Goal: Task Accomplishment & Management: Use online tool/utility

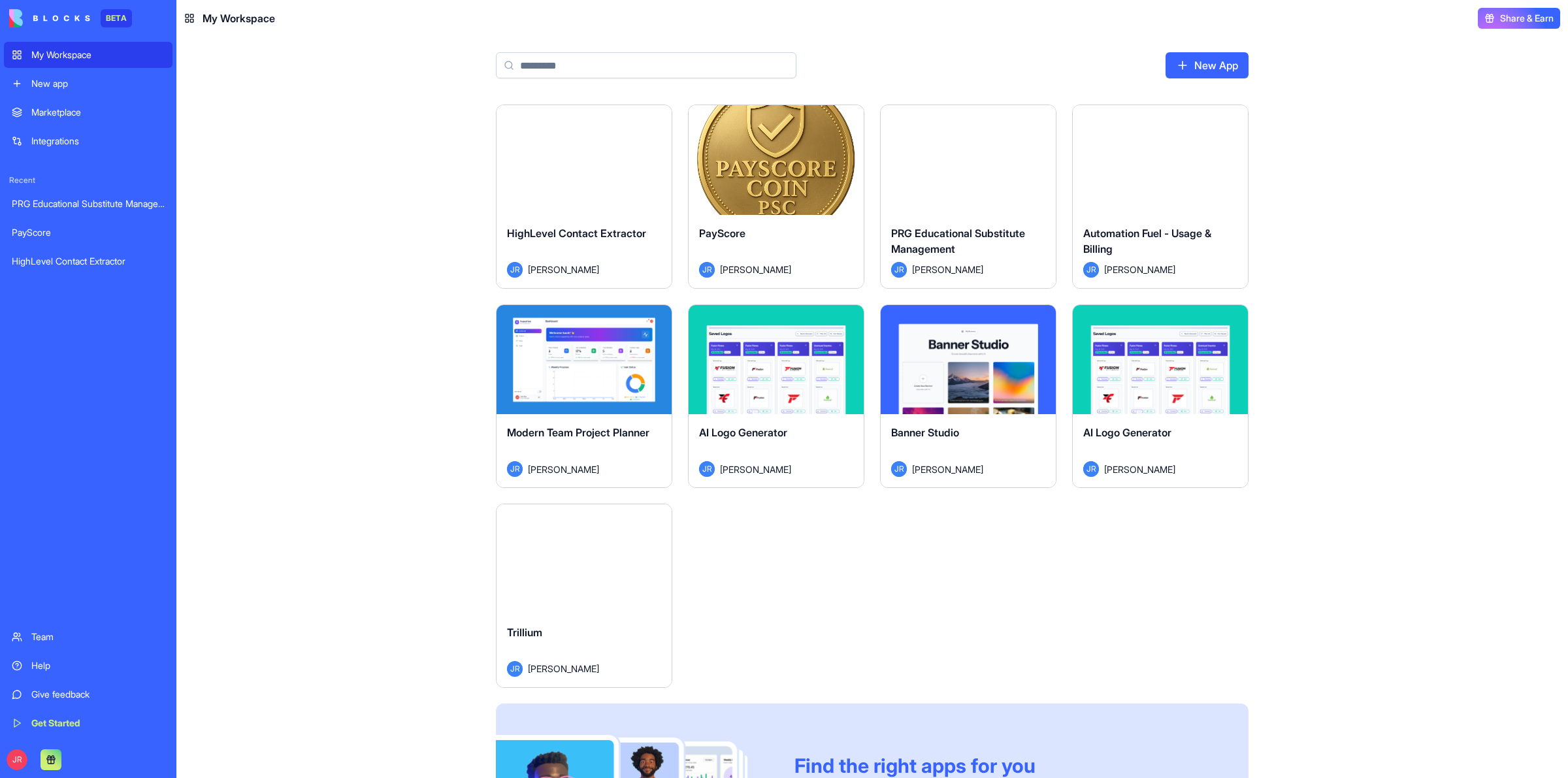
click at [601, 565] on button "Launch" at bounding box center [583, 559] width 98 height 26
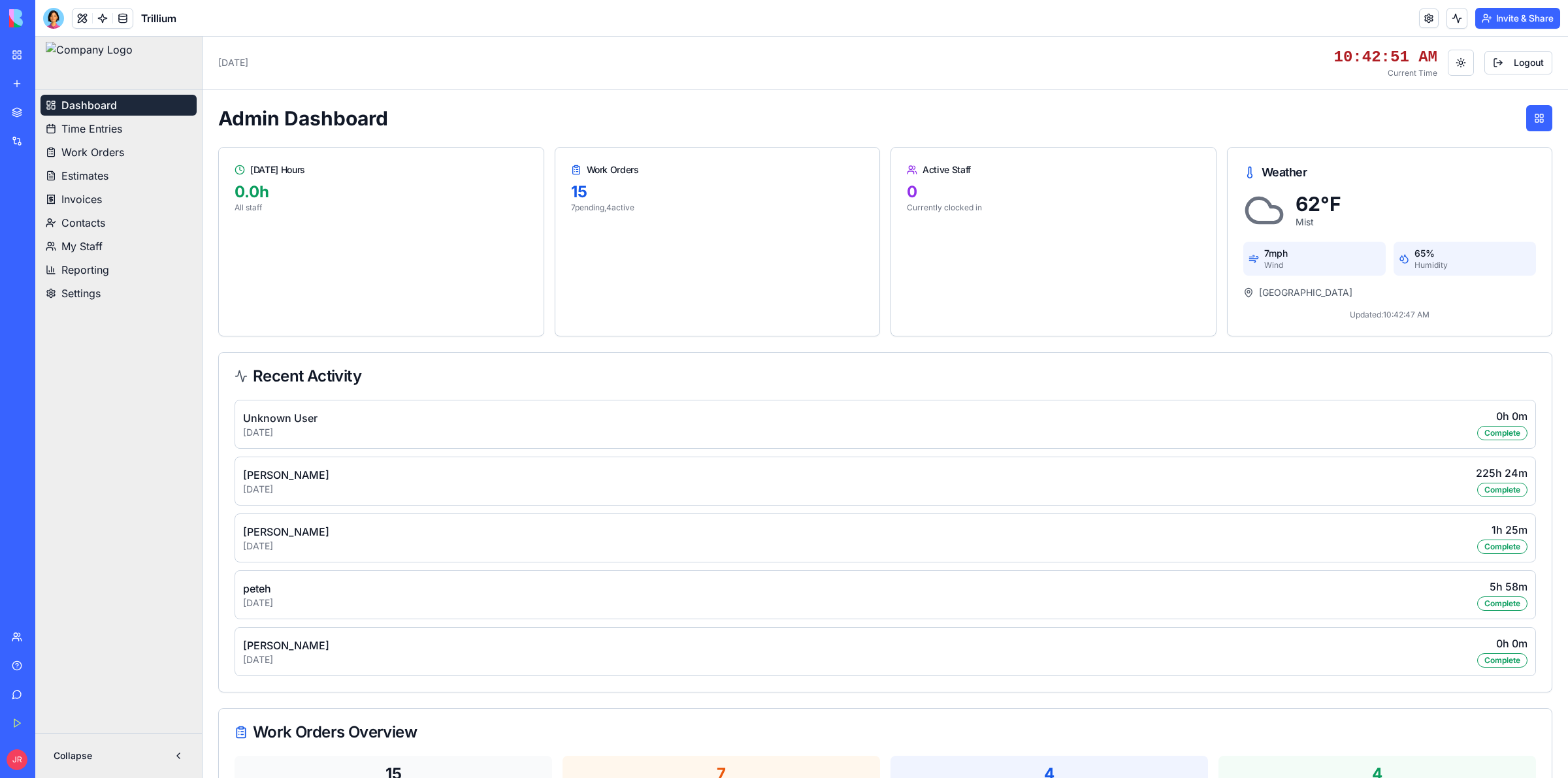
click at [98, 127] on span "Time Entries" at bounding box center [92, 128] width 61 height 16
click at [98, 127] on span "Time Entries" at bounding box center [92, 128] width 62 height 16
click at [110, 159] on span "Work Orders" at bounding box center [93, 152] width 63 height 16
click at [111, 158] on span "Work Orders" at bounding box center [93, 152] width 63 height 16
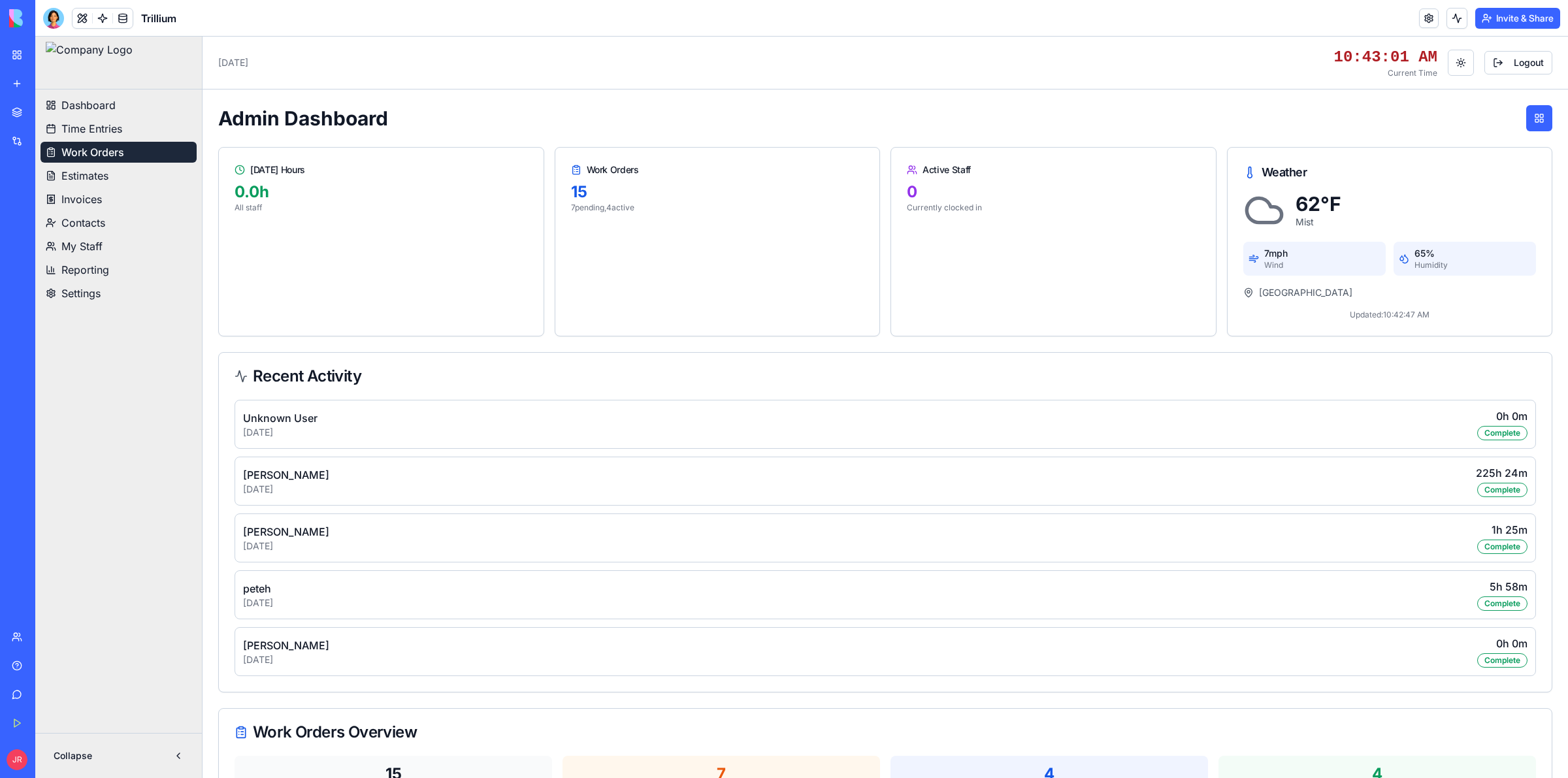
click at [111, 158] on span "Work Orders" at bounding box center [93, 152] width 63 height 16
click at [51, 19] on div at bounding box center [53, 18] width 21 height 21
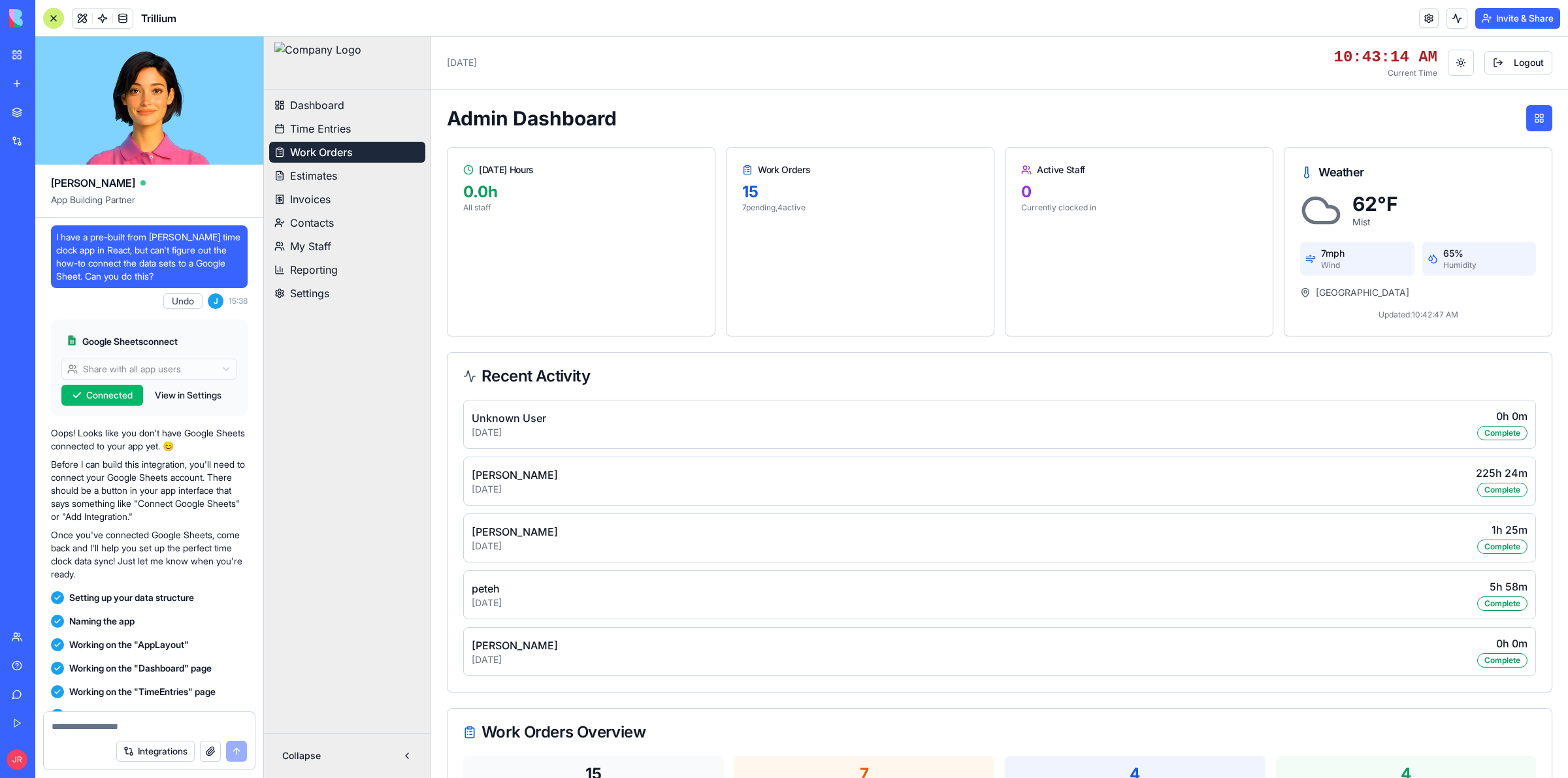
scroll to position [406674, 0]
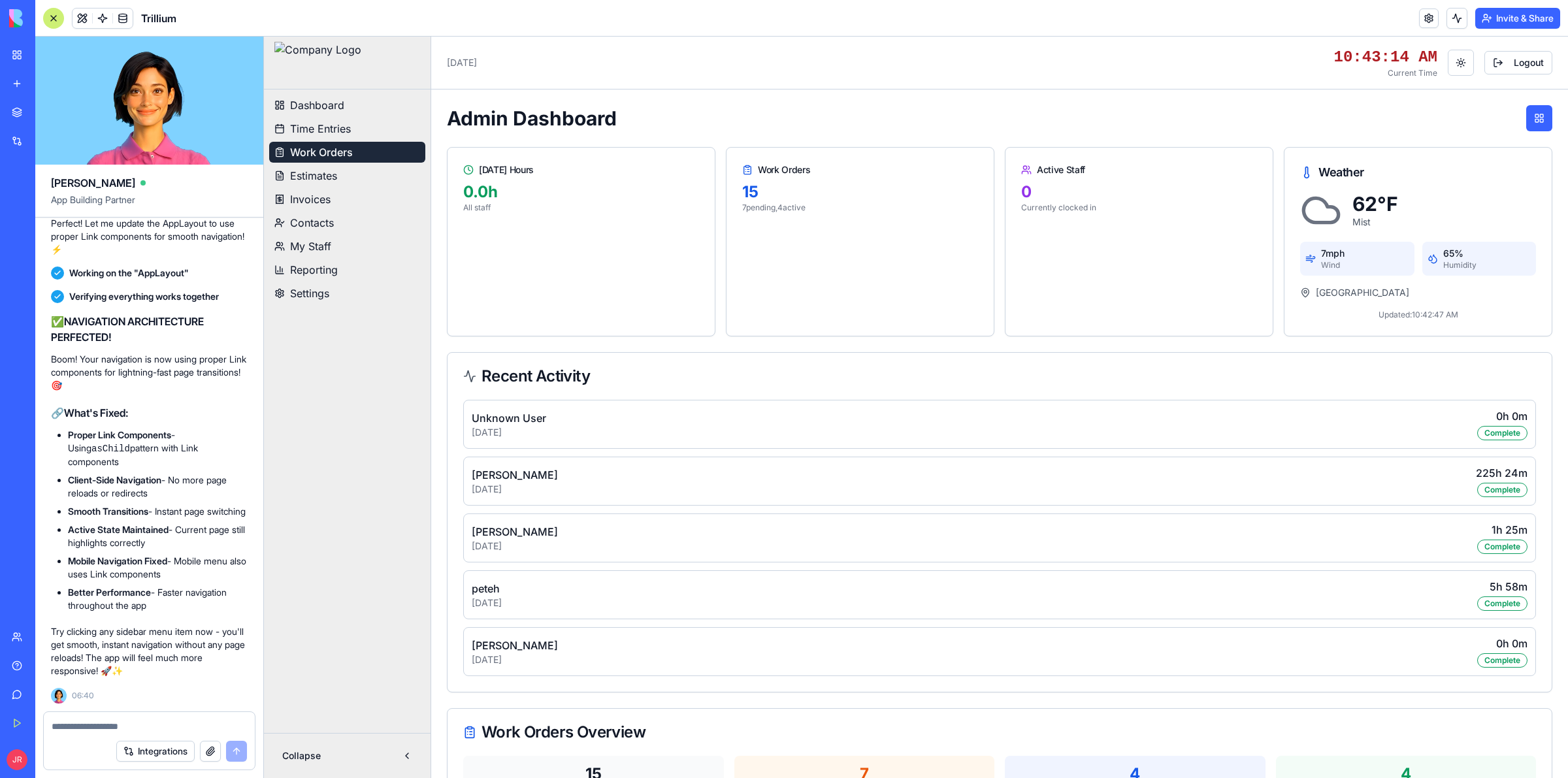
click at [1508, 17] on button "Invite & Share" at bounding box center [1517, 18] width 85 height 21
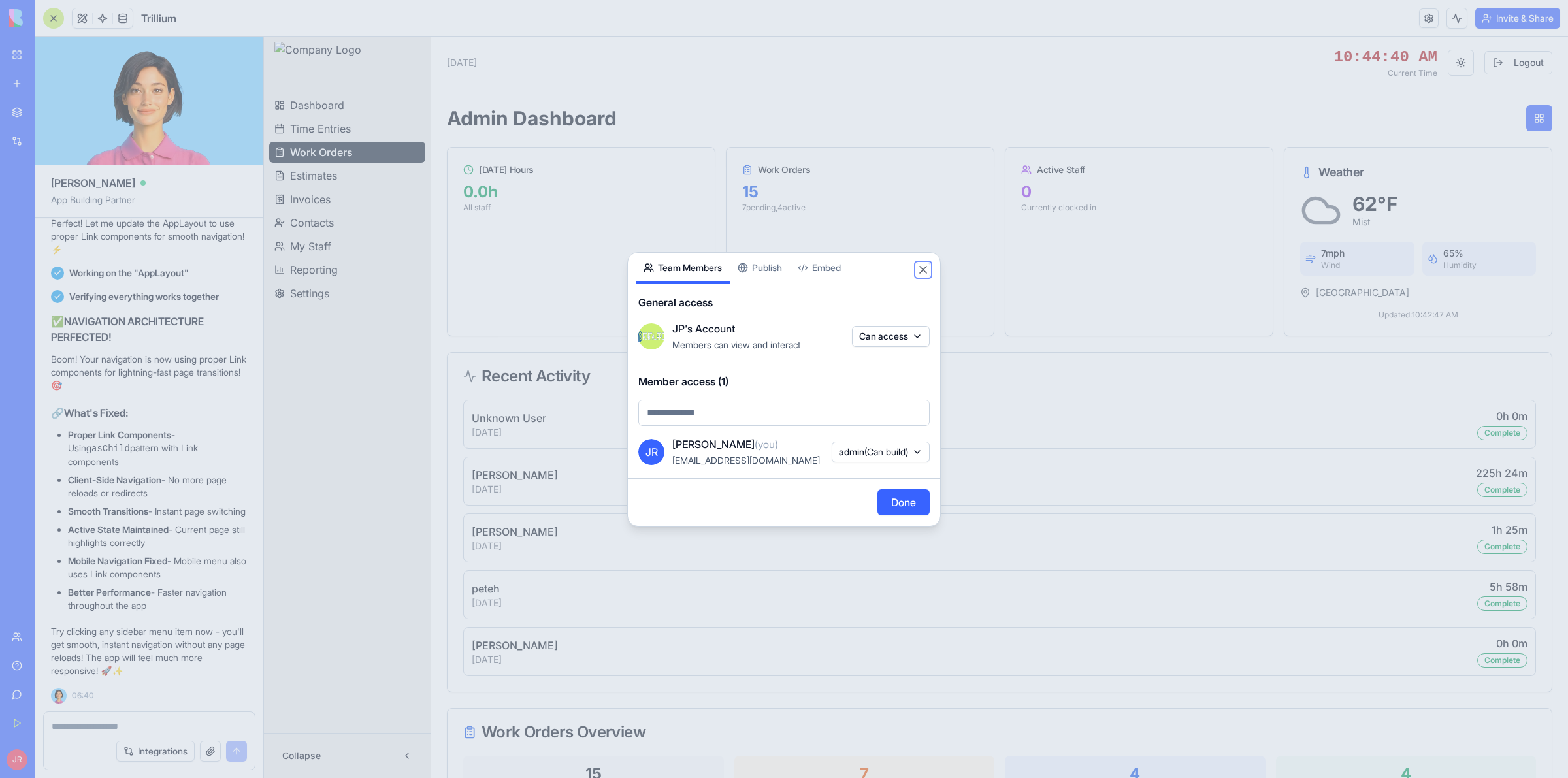
click at [924, 269] on button "Close" at bounding box center [923, 269] width 13 height 13
click at [307, 224] on html "BETA My Workspace New app Marketplace Integrations Recent PRG Educational Subst…" at bounding box center [784, 389] width 1568 height 778
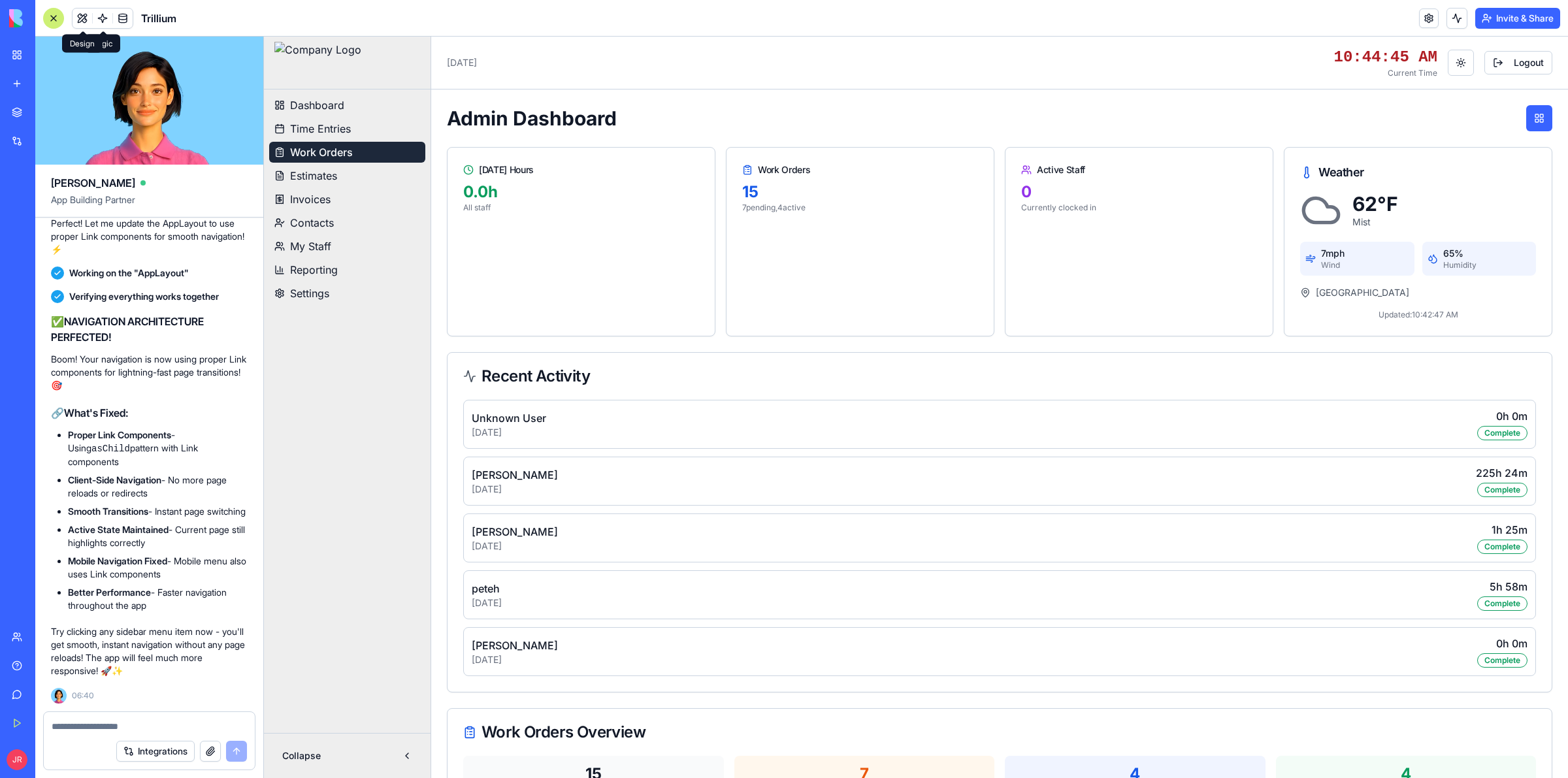
click at [83, 15] on button at bounding box center [82, 18] width 19 height 19
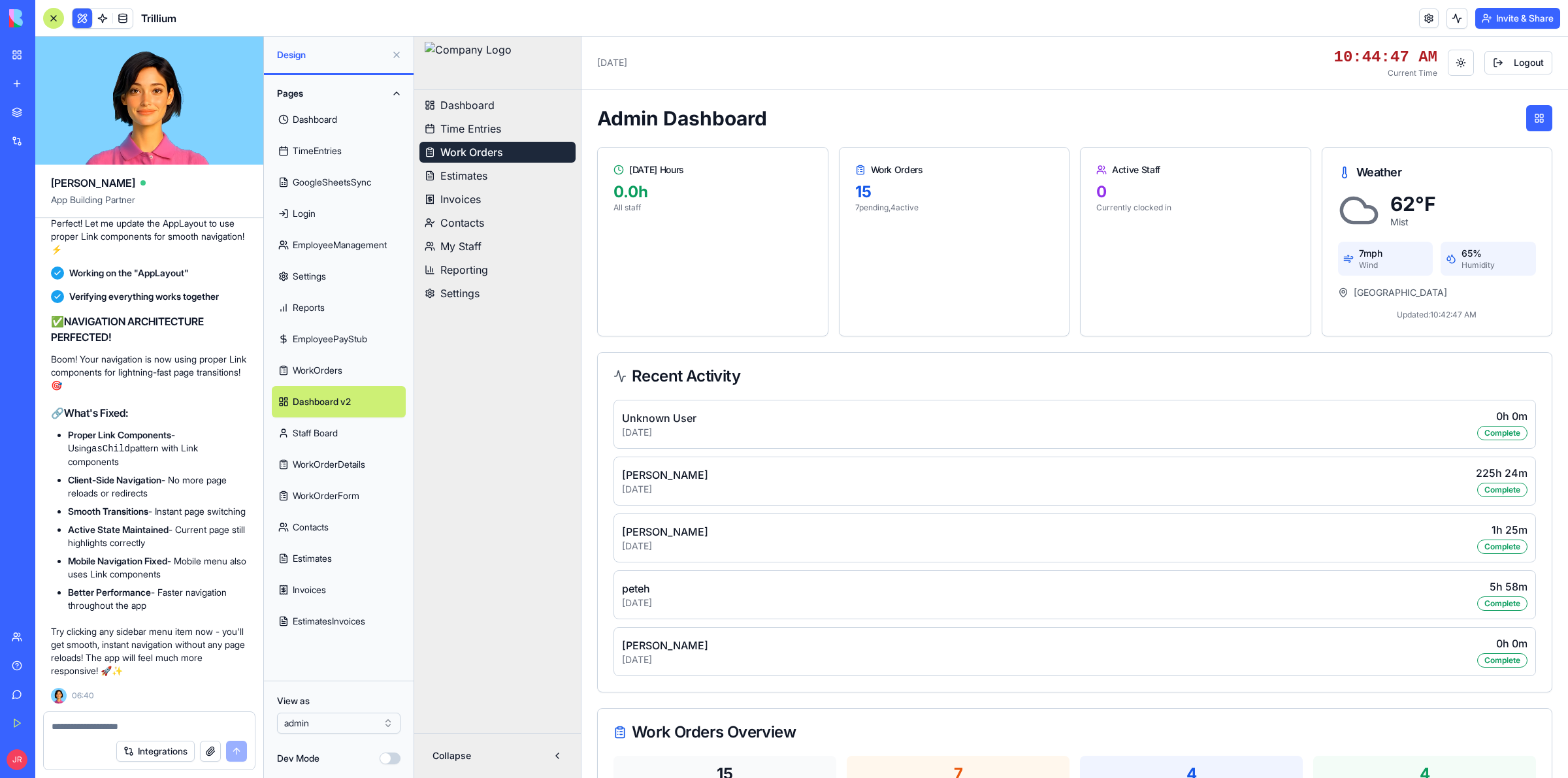
click at [324, 524] on link "Contacts" at bounding box center [338, 527] width 134 height 31
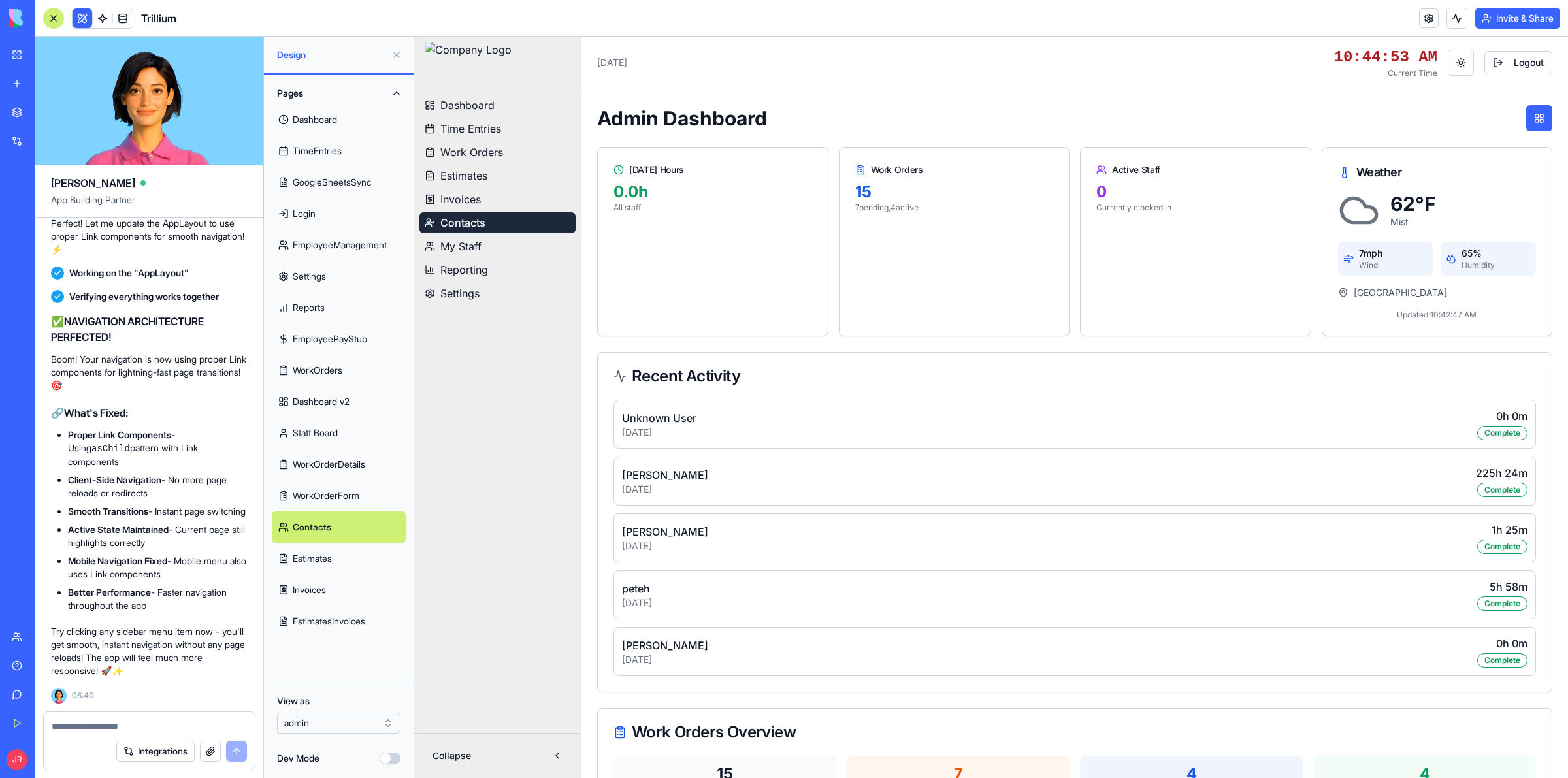
click at [324, 524] on link "Contacts" at bounding box center [338, 527] width 134 height 31
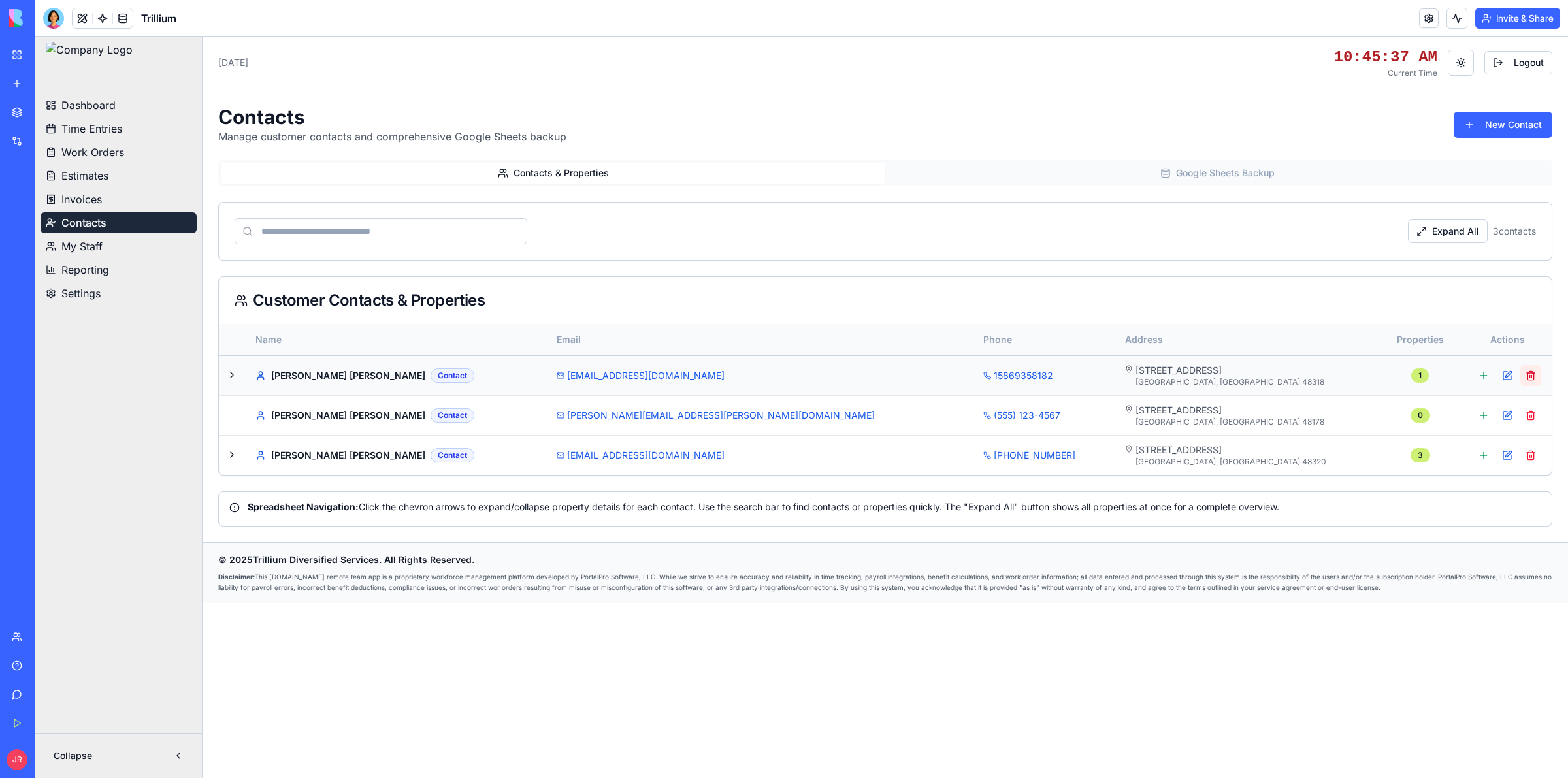
click at [1530, 373] on button at bounding box center [1531, 375] width 21 height 21
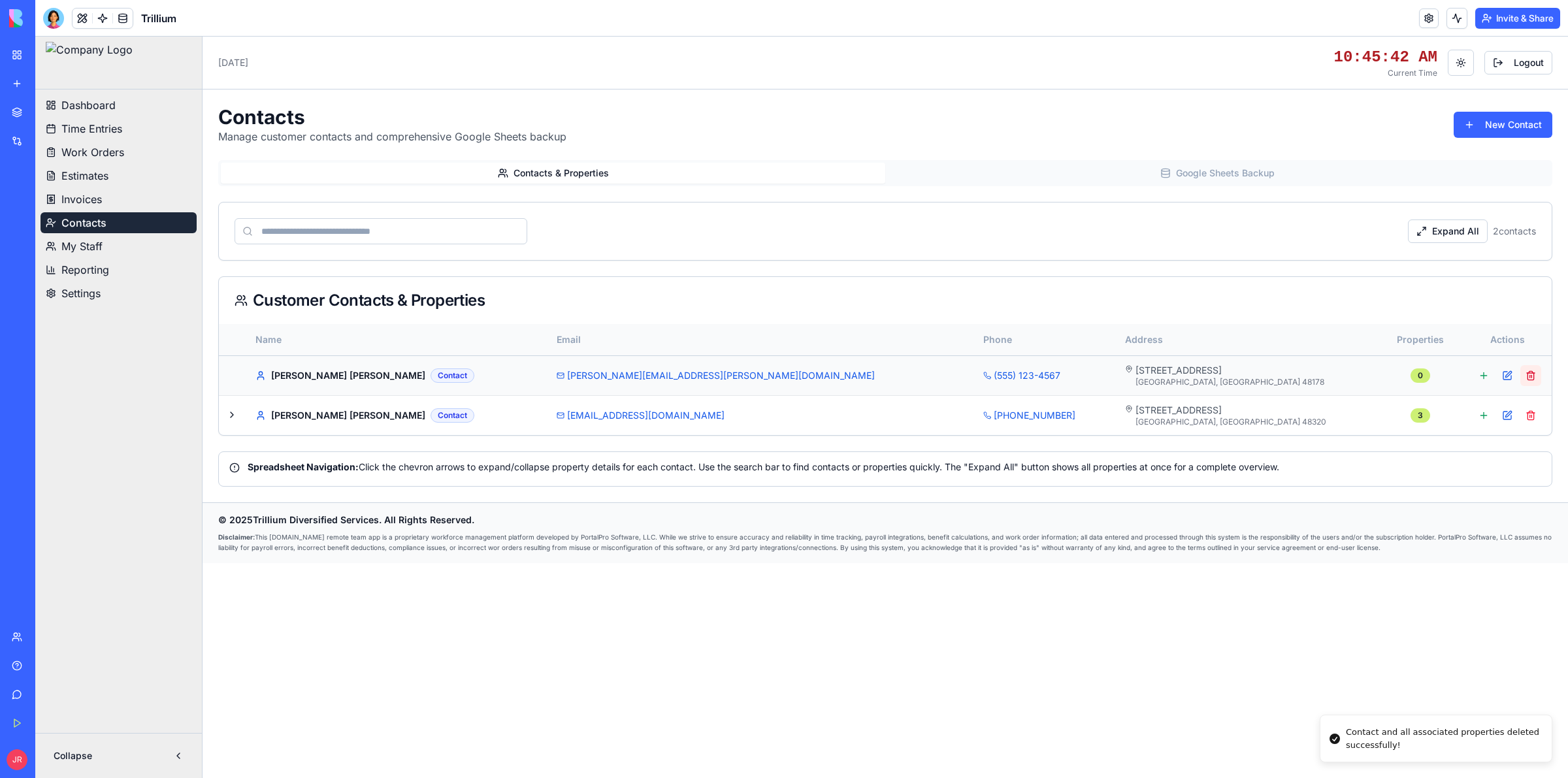
click at [1533, 378] on button at bounding box center [1531, 375] width 21 height 21
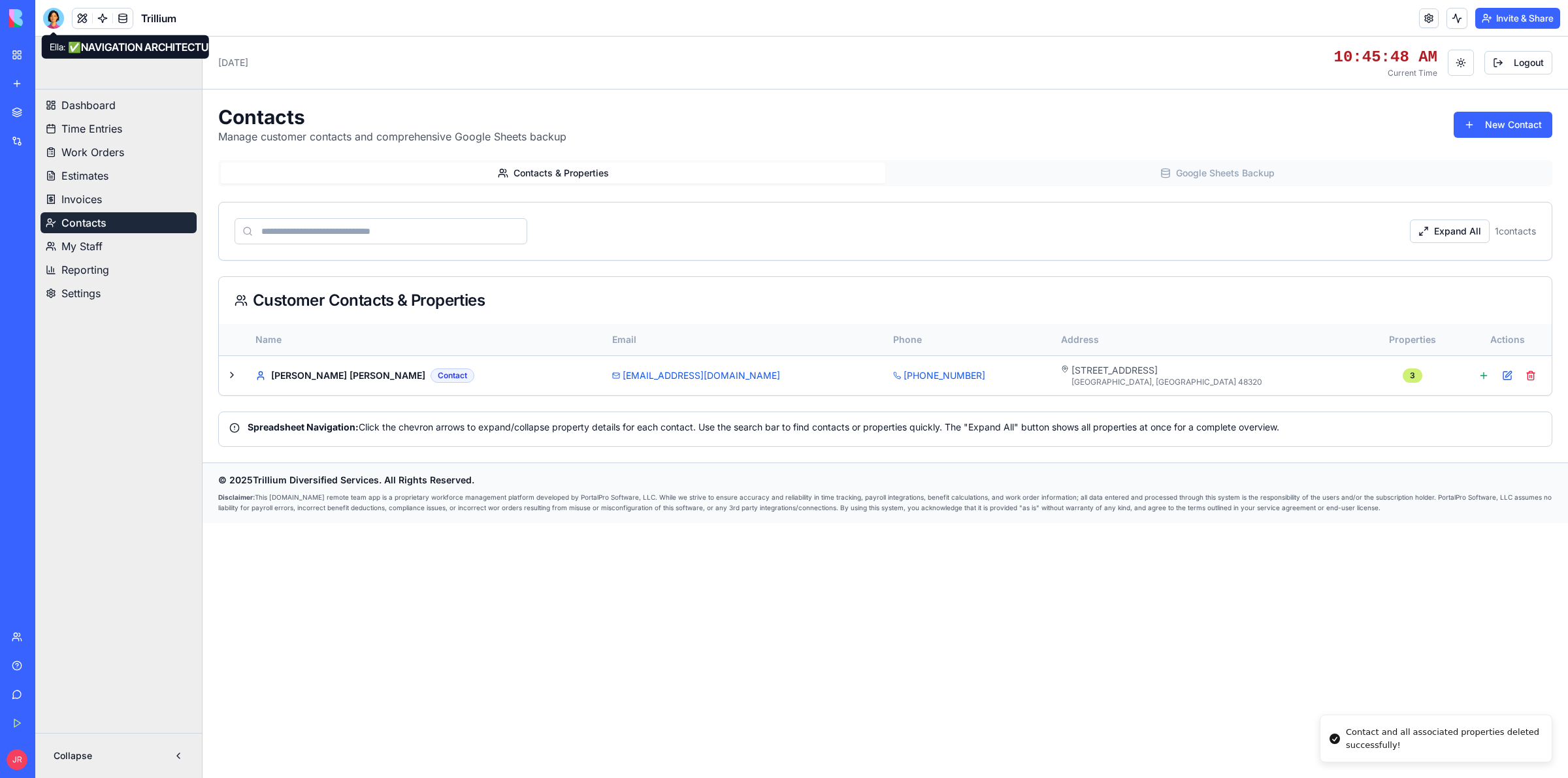
click at [51, 25] on div at bounding box center [53, 18] width 21 height 21
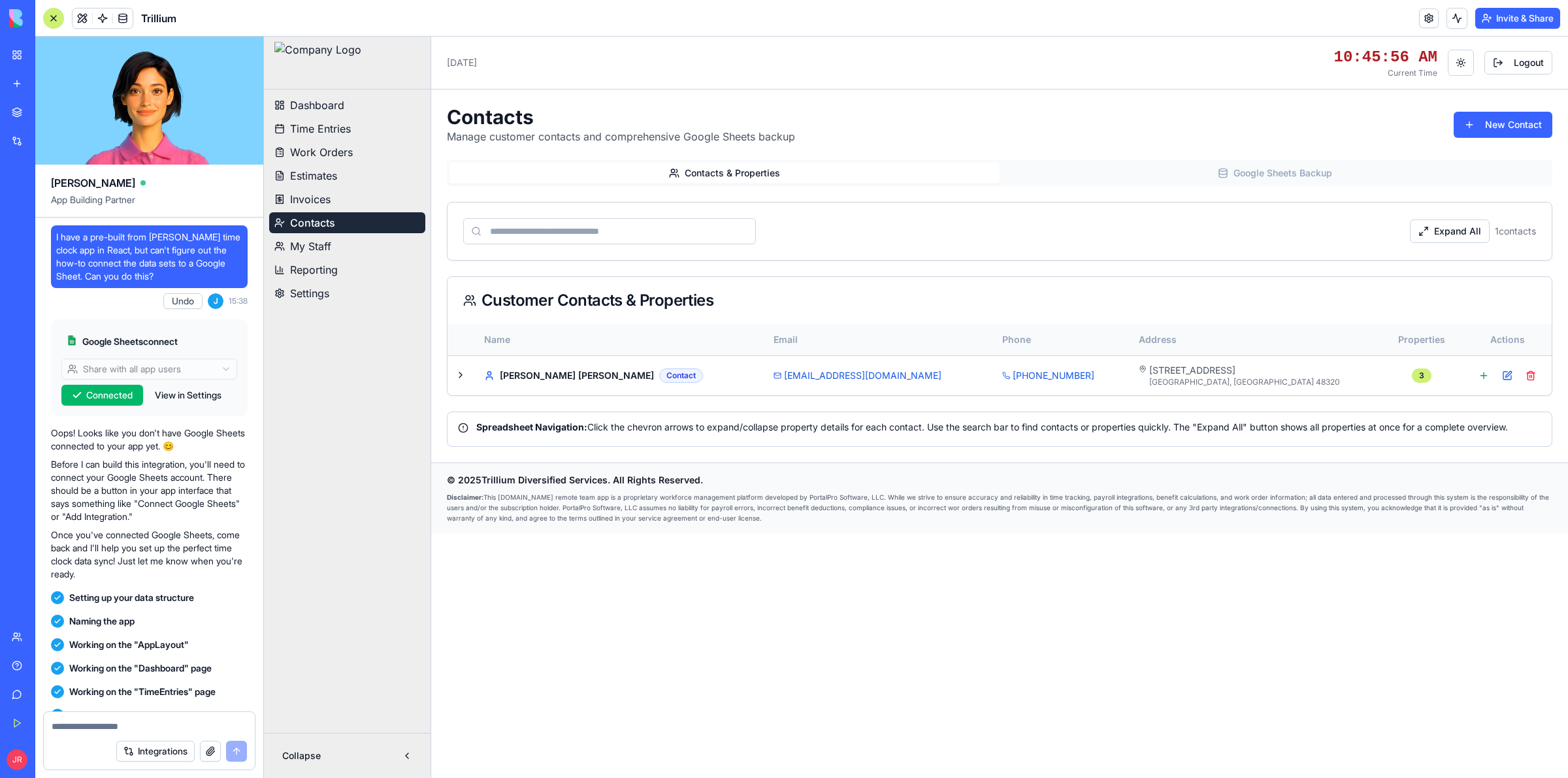
scroll to position [406674, 0]
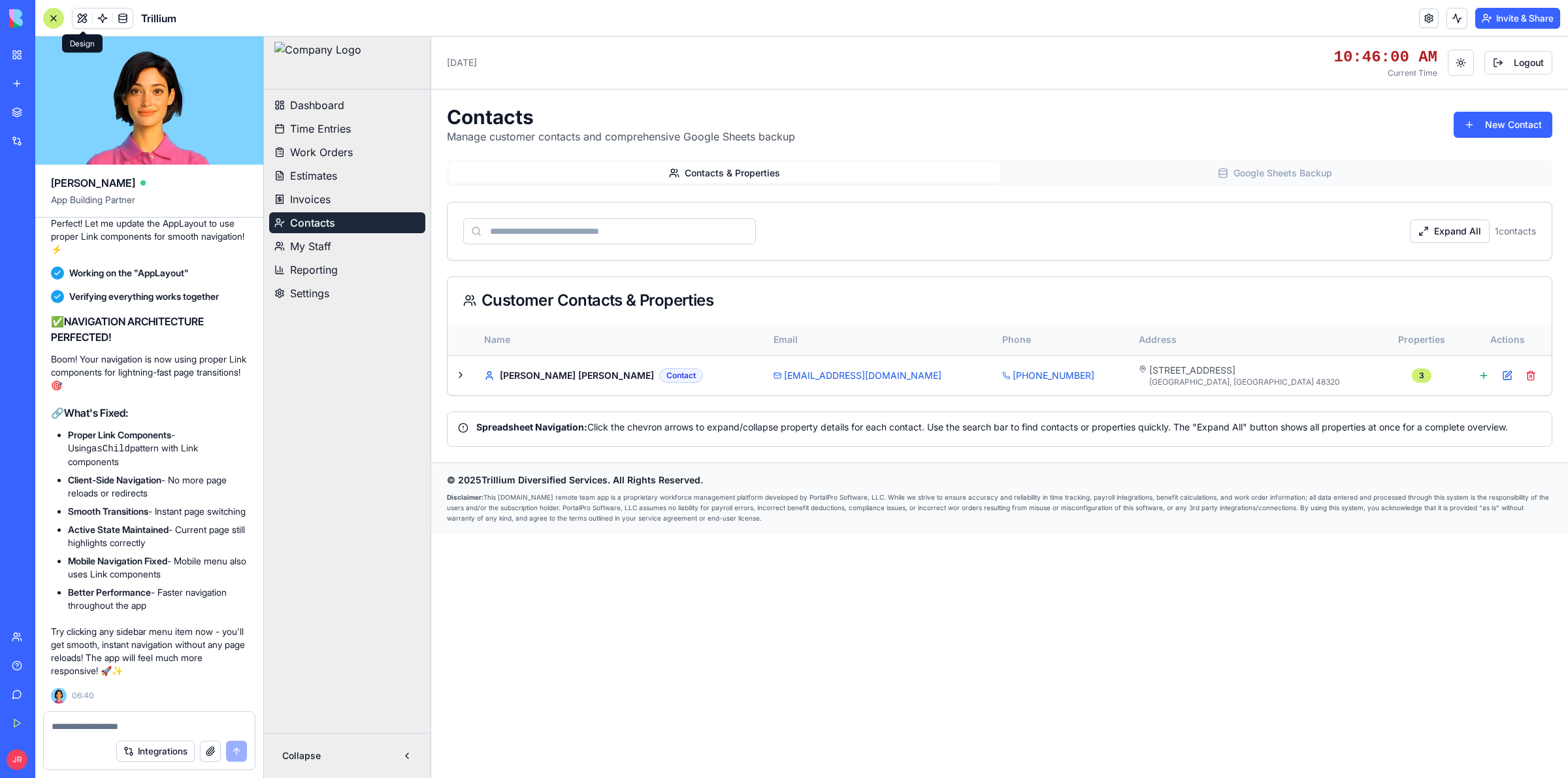
click at [85, 14] on button at bounding box center [82, 18] width 19 height 19
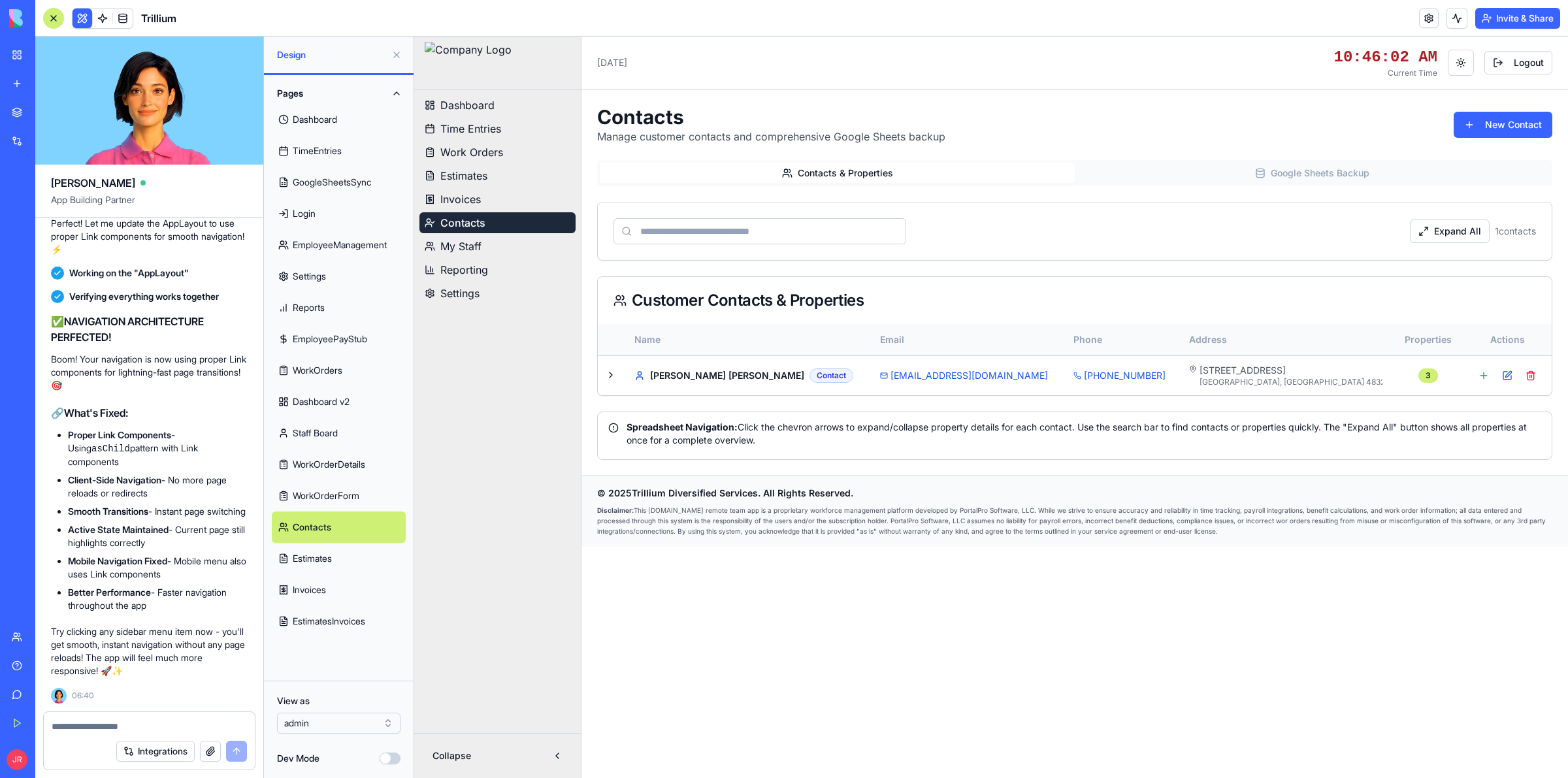
click at [393, 757] on button "Dev Mode" at bounding box center [390, 758] width 21 height 12
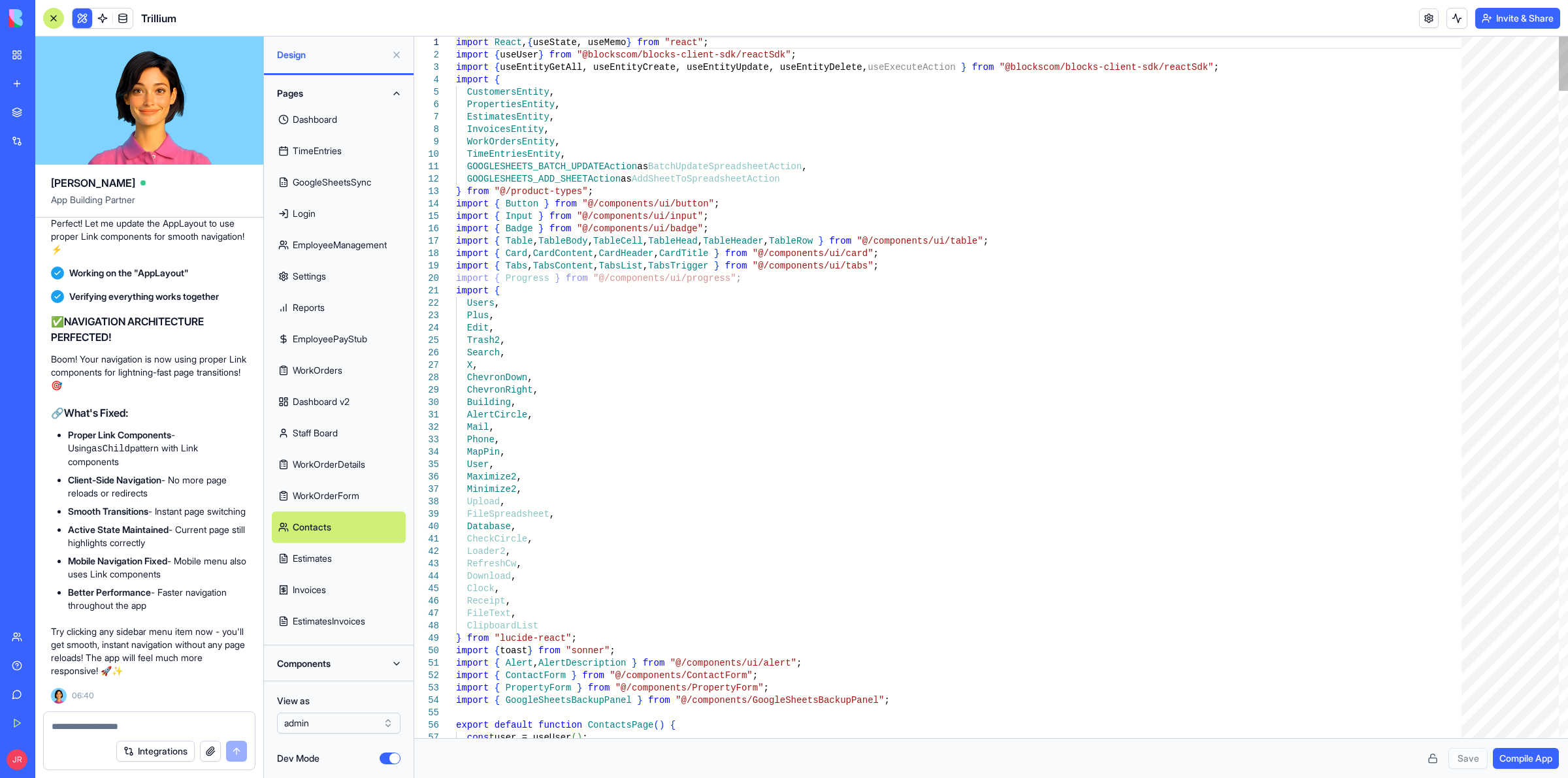
type textarea "**********"
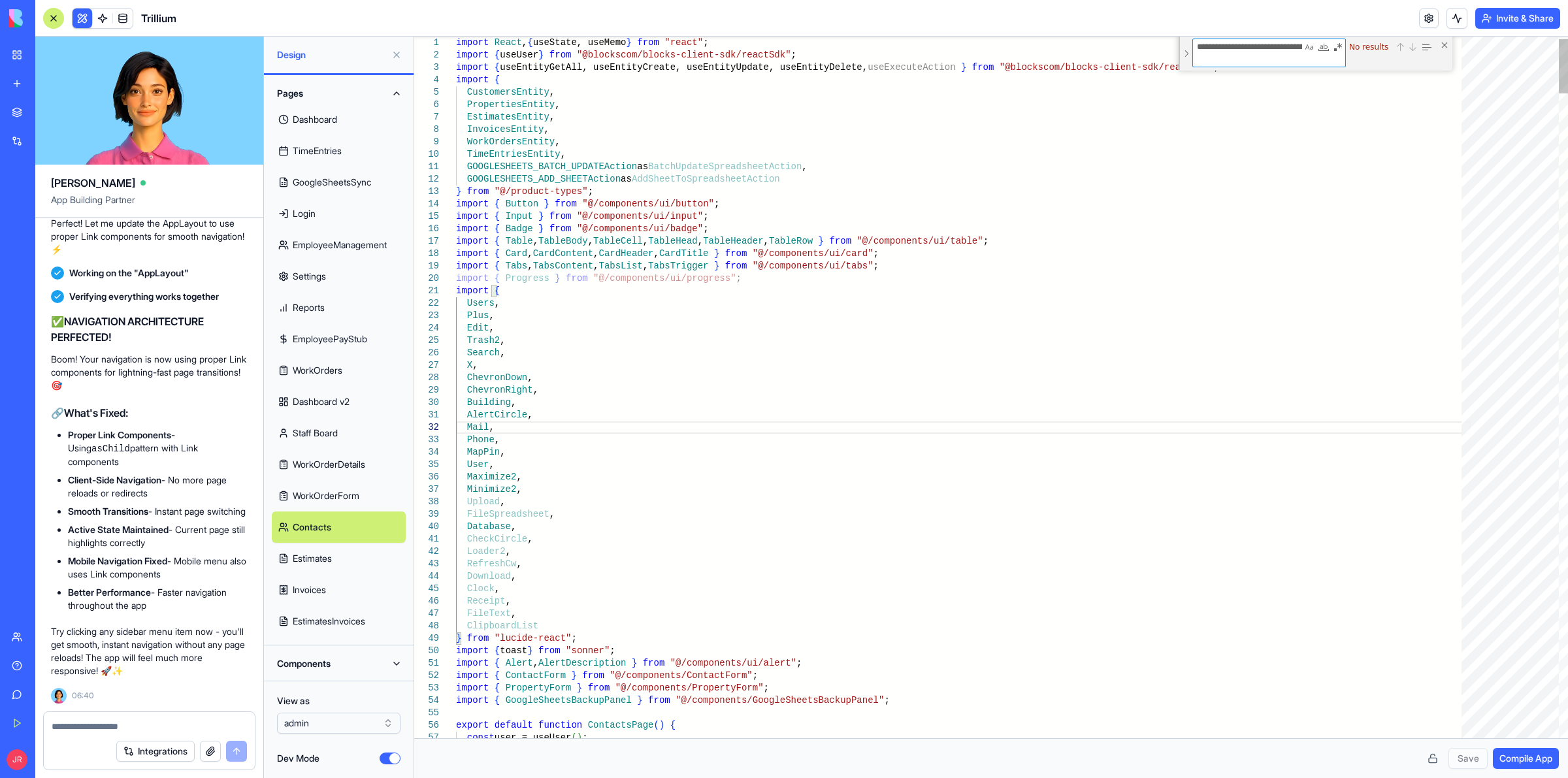
scroll to position [0, 158]
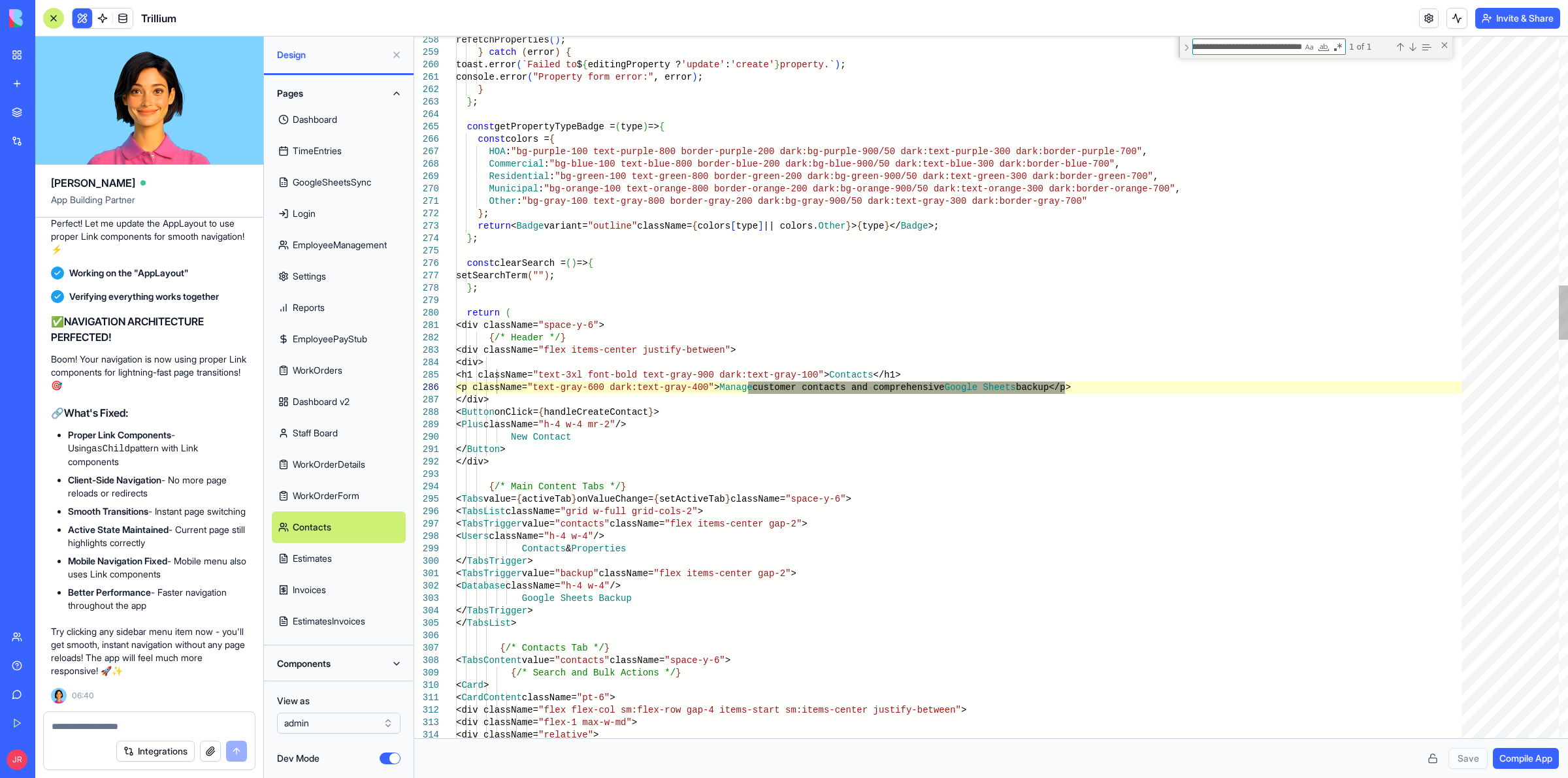
type textarea "**********"
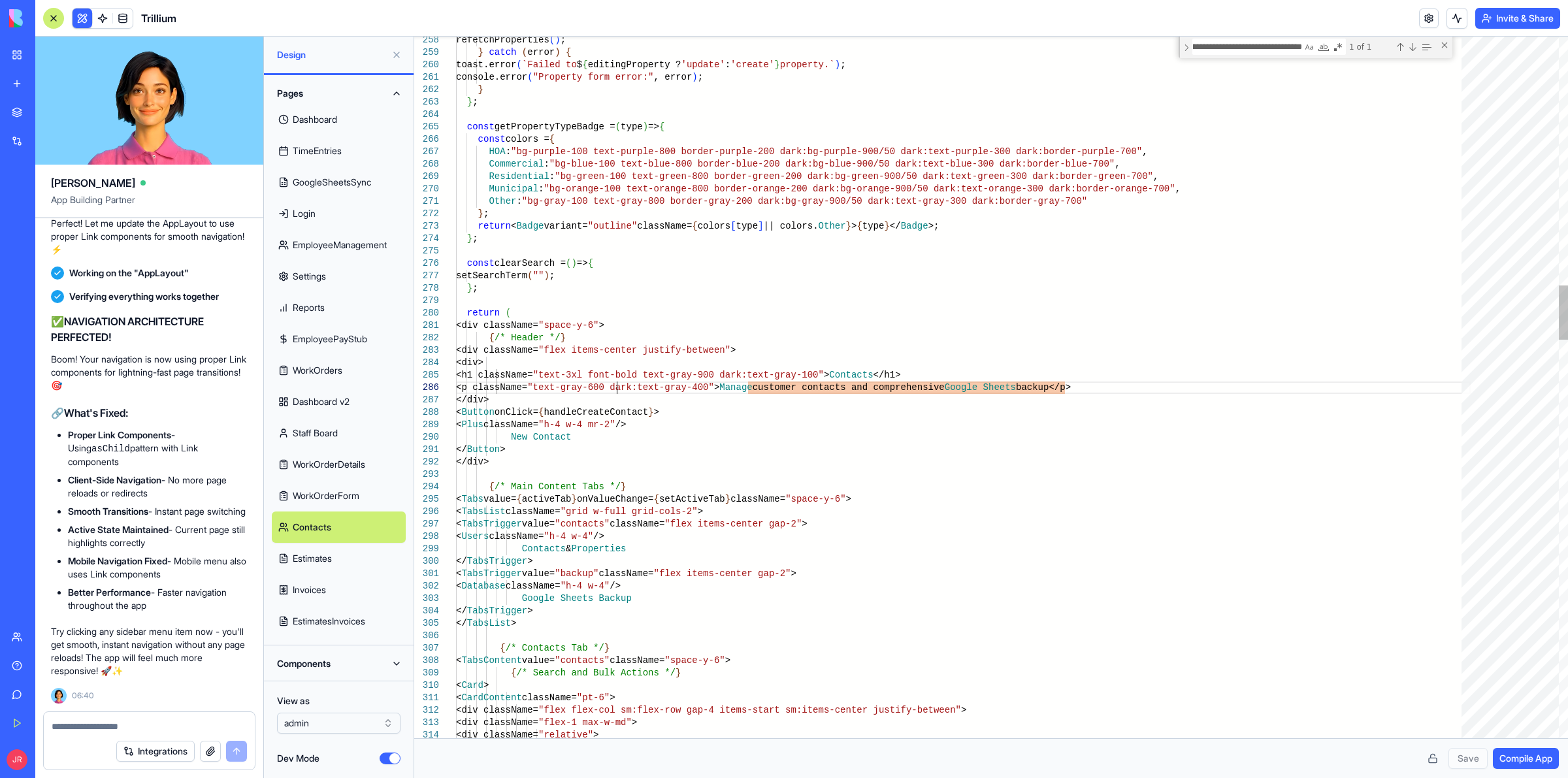
scroll to position [0, 0]
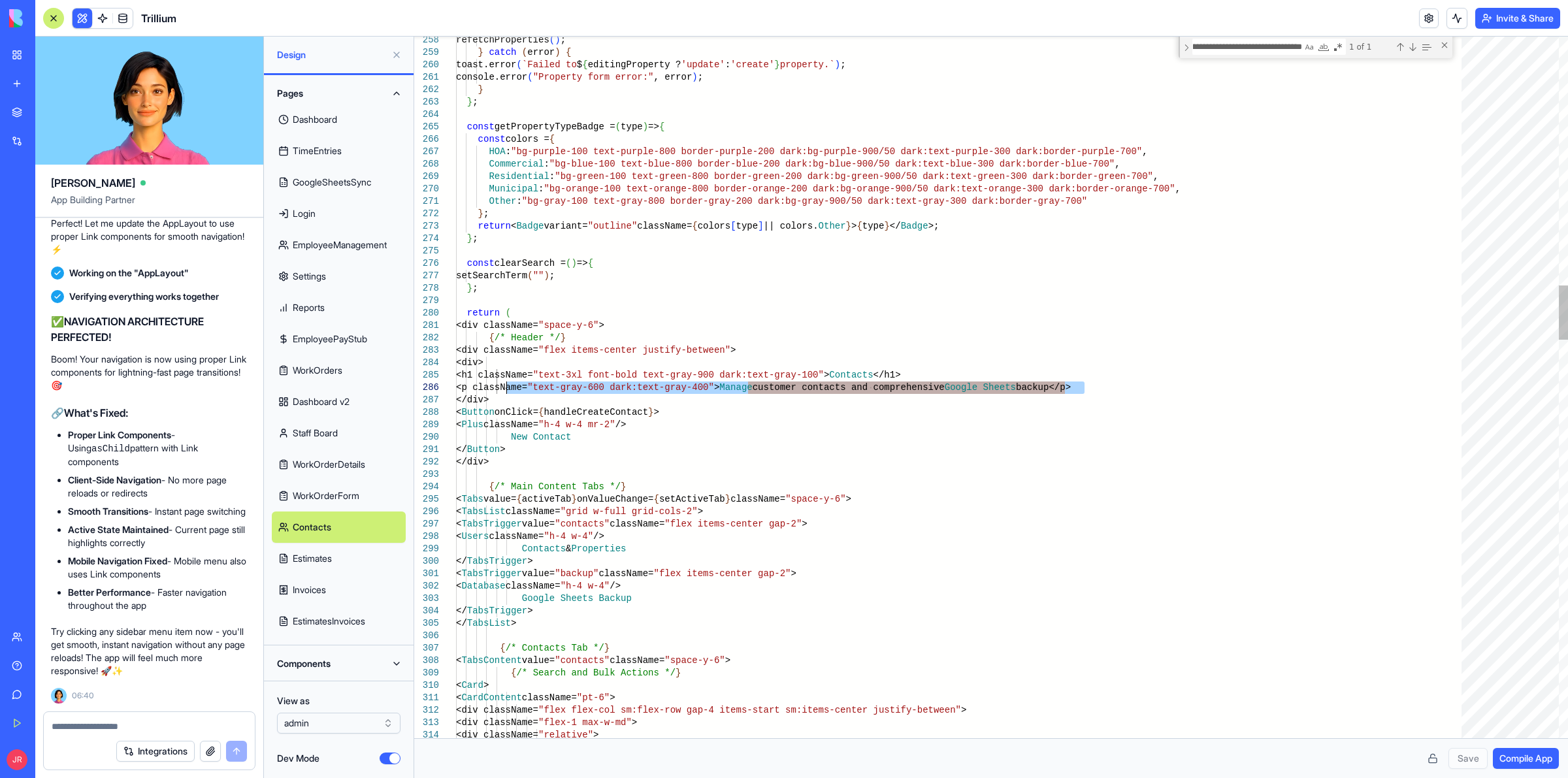
drag, startPoint x: 1088, startPoint y: 384, endPoint x: 507, endPoint y: 387, distance: 581.0
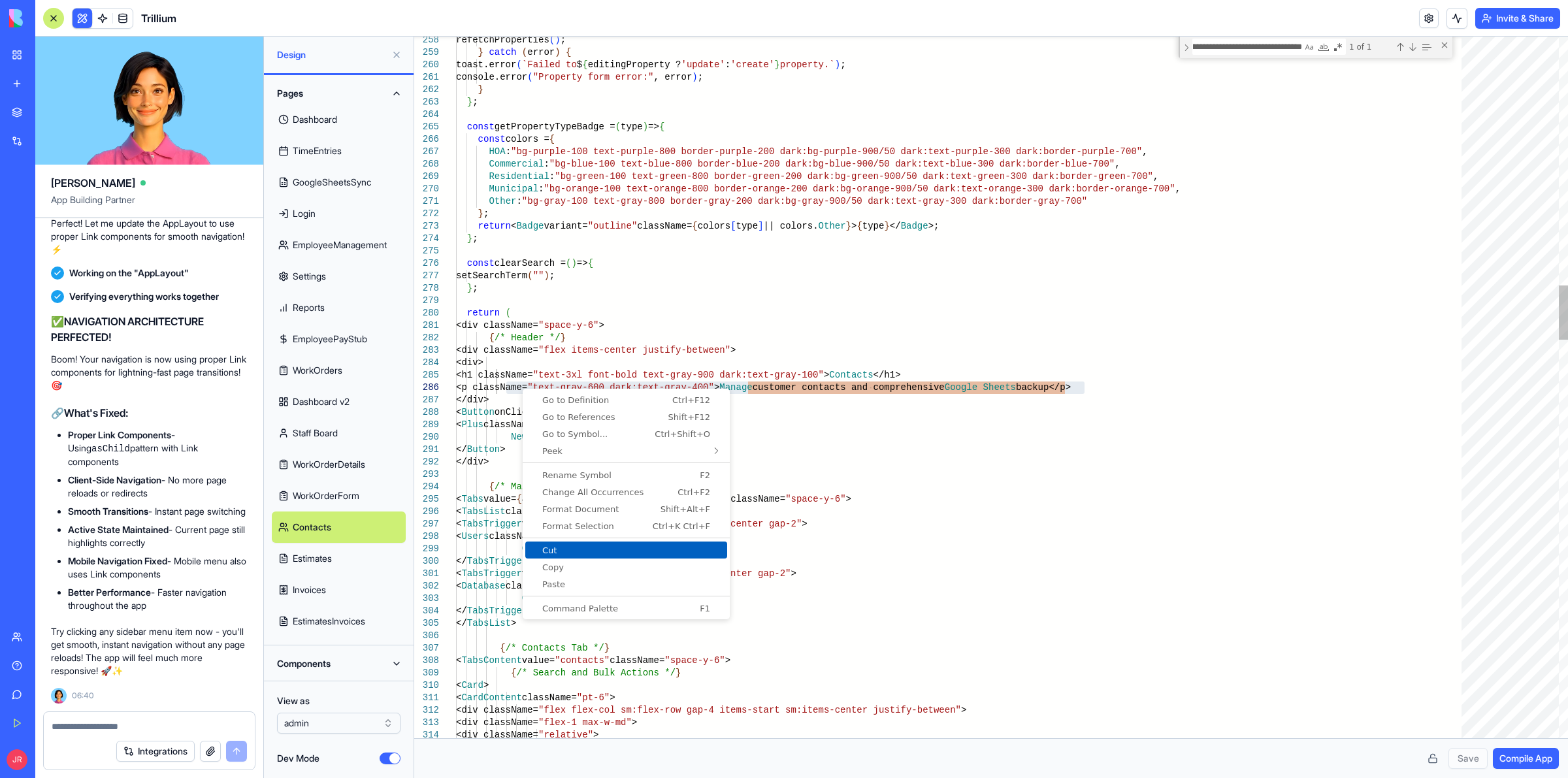
click at [576, 551] on span "Cut" at bounding box center [626, 550] width 202 height 8
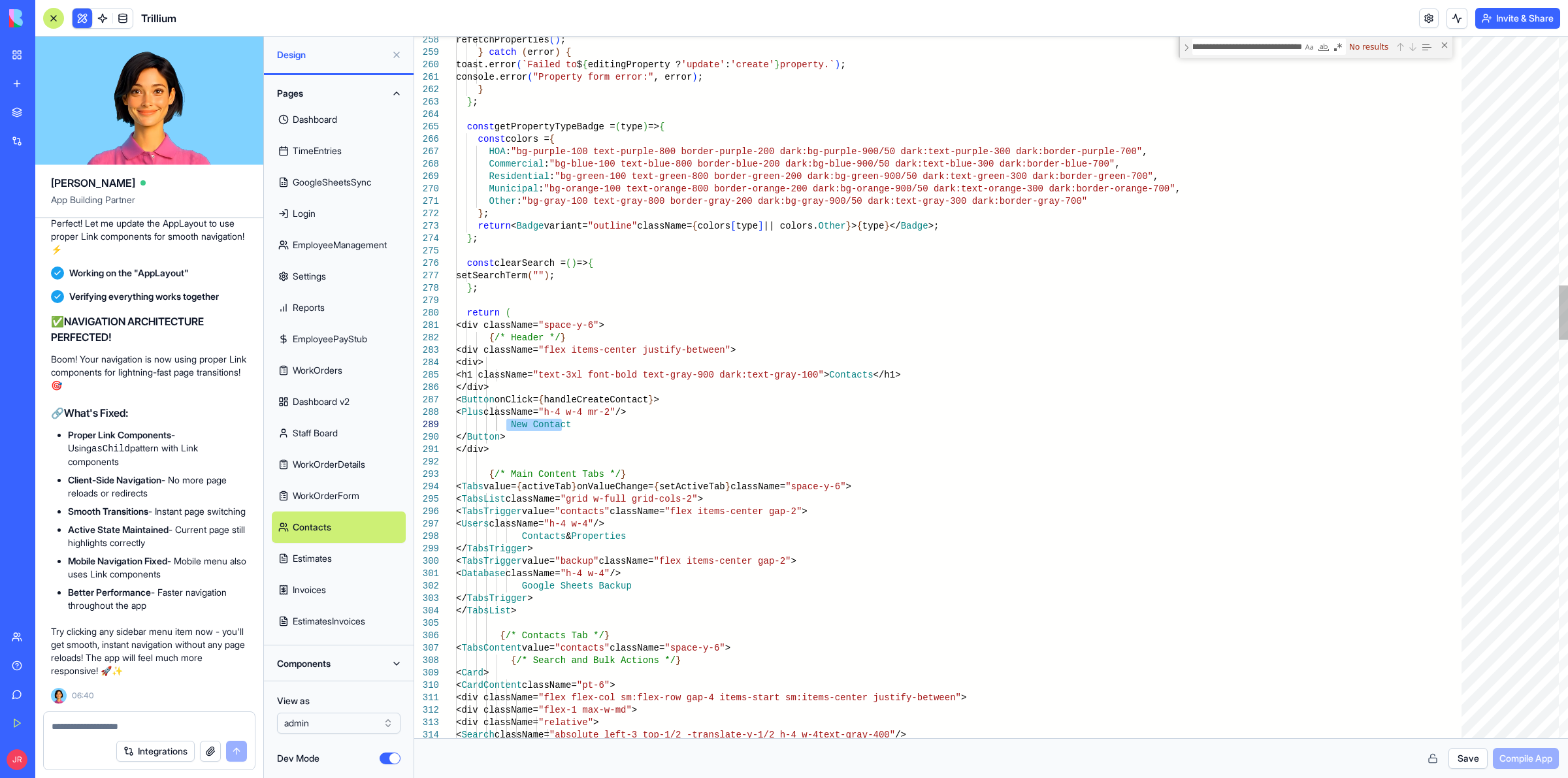
drag, startPoint x: 565, startPoint y: 426, endPoint x: 506, endPoint y: 427, distance: 59.0
type textarea "**********"
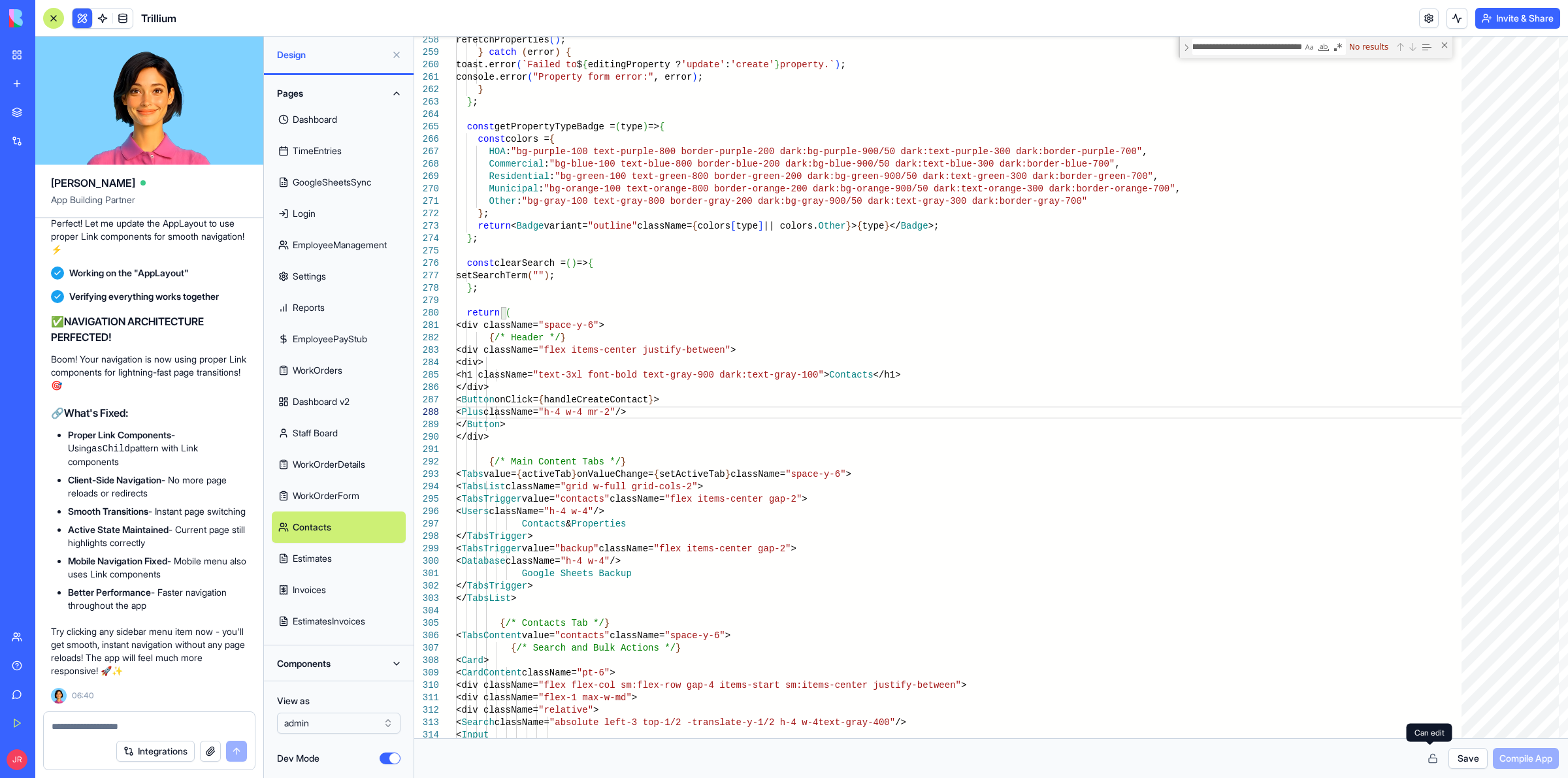
click at [1455, 761] on button "Save" at bounding box center [1468, 759] width 39 height 21
click at [1510, 756] on span "Compile App" at bounding box center [1526, 758] width 53 height 13
click at [144, 722] on textarea at bounding box center [150, 726] width 195 height 13
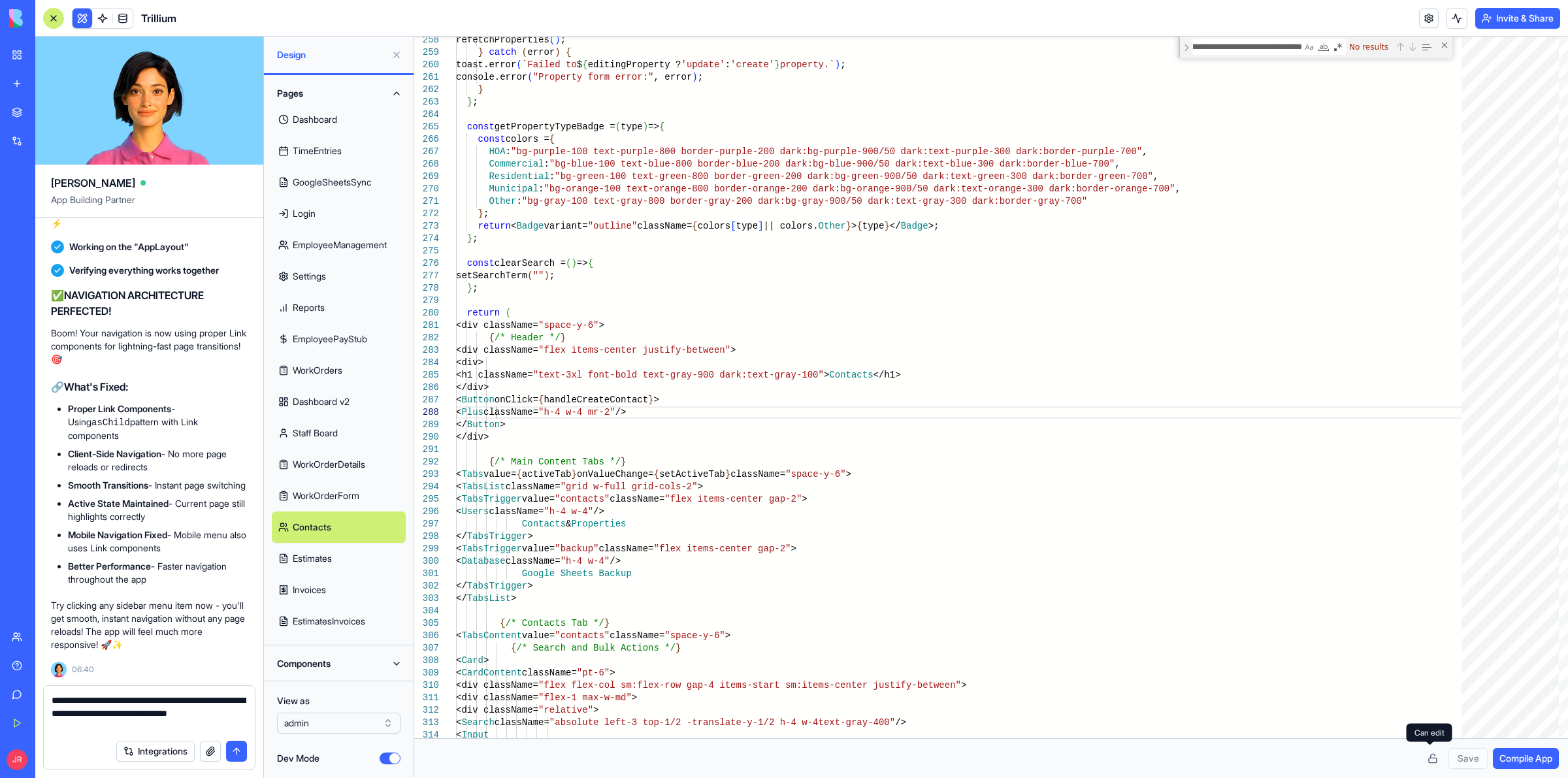
click at [114, 734] on div "Integrations" at bounding box center [149, 751] width 211 height 37
click at [234, 717] on textarea "**********" at bounding box center [149, 714] width 195 height 39
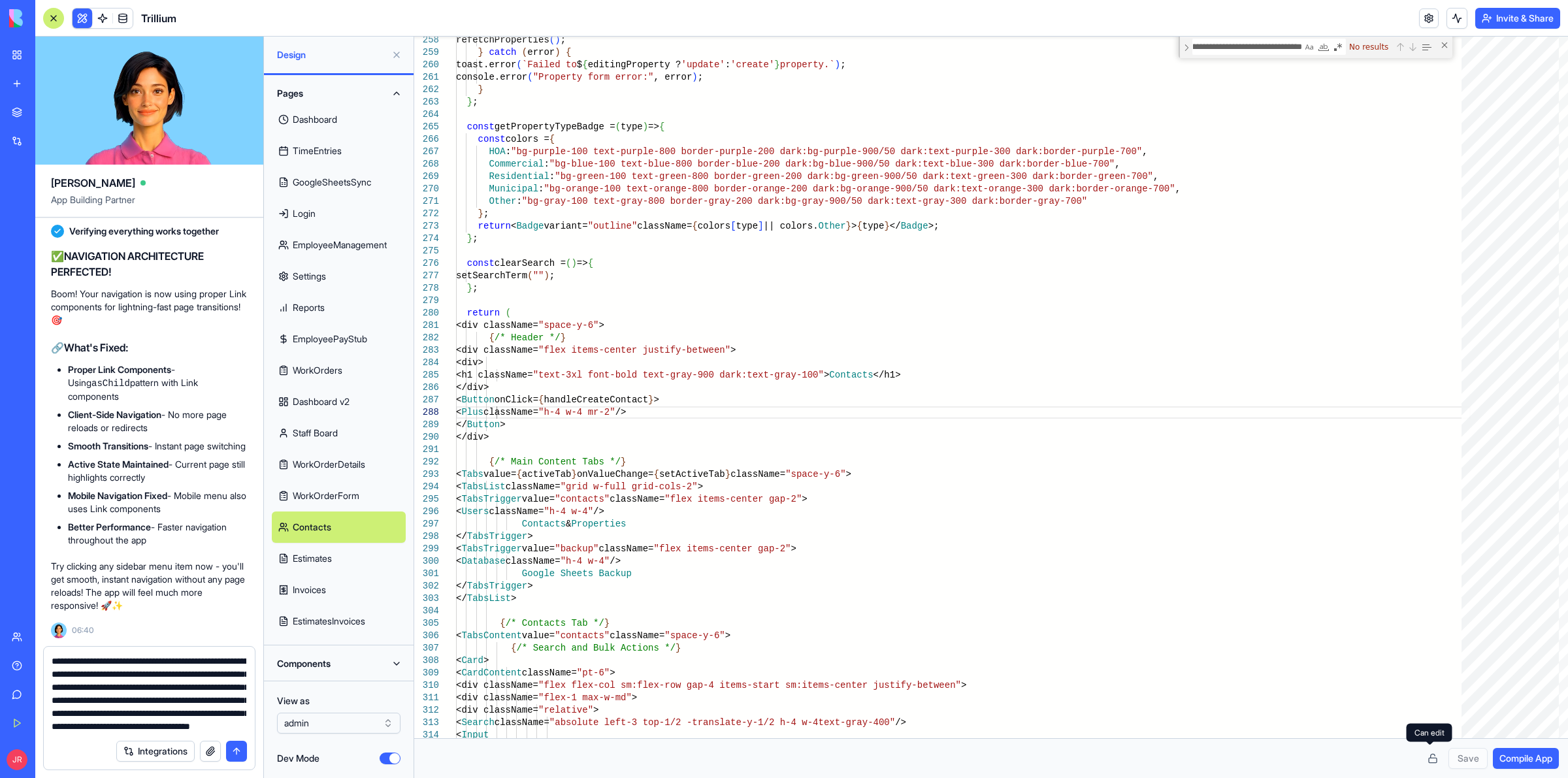
scroll to position [38, 0]
type textarea "**********"
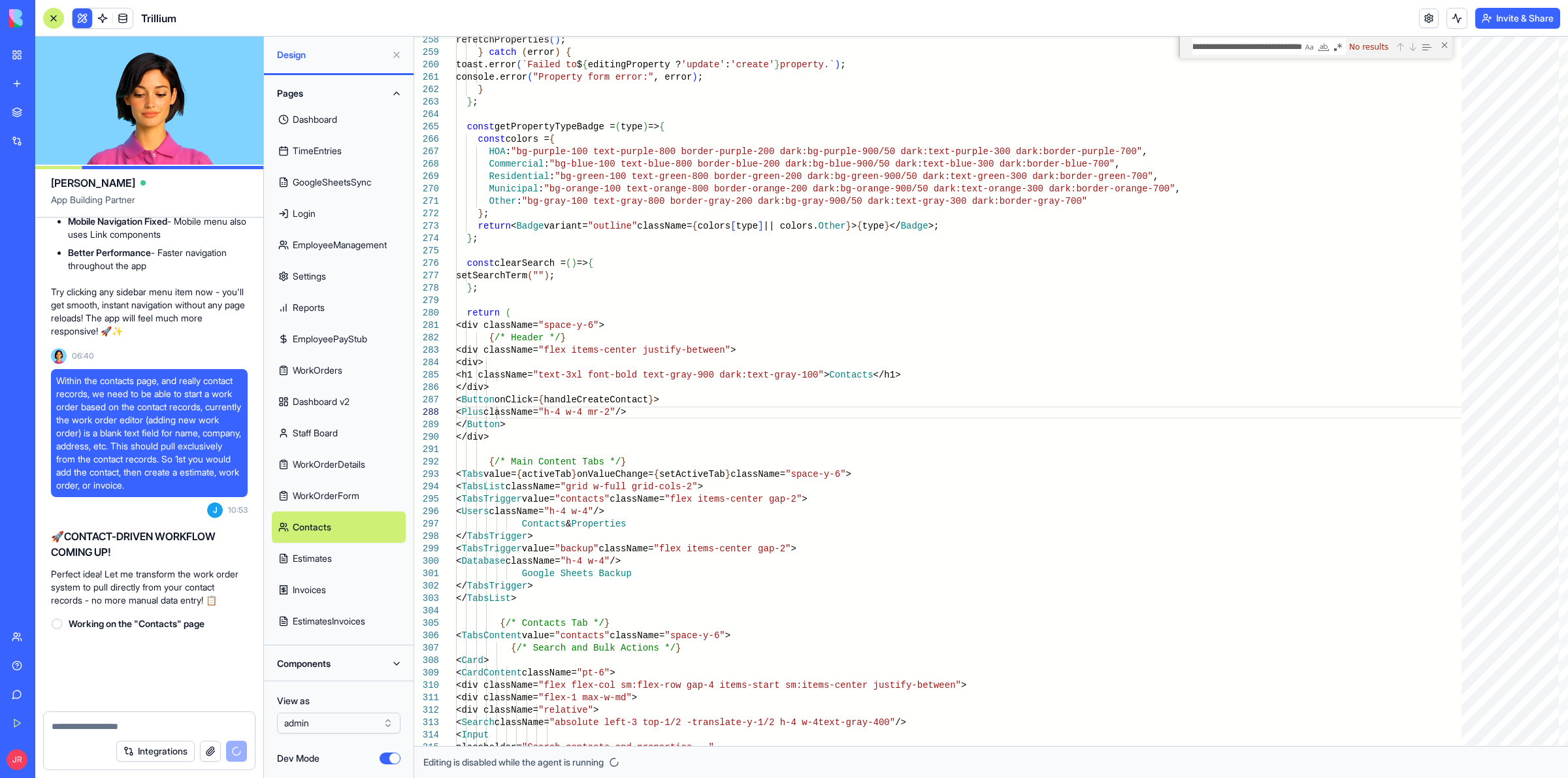
scroll to position [407040, 0]
type textarea "**********"
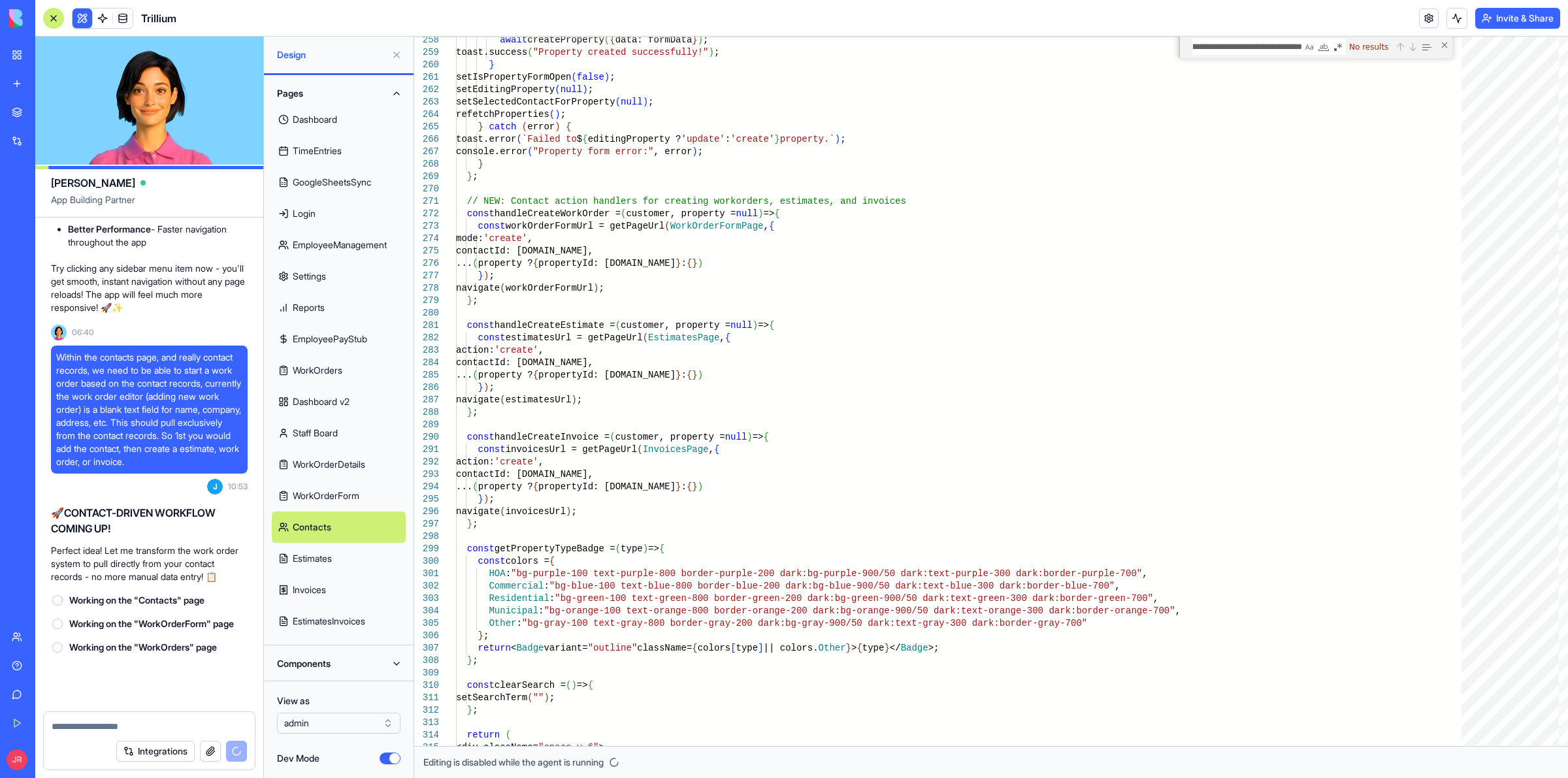
scroll to position [407064, 0]
click at [385, 763] on button "Dev Mode" at bounding box center [390, 758] width 21 height 12
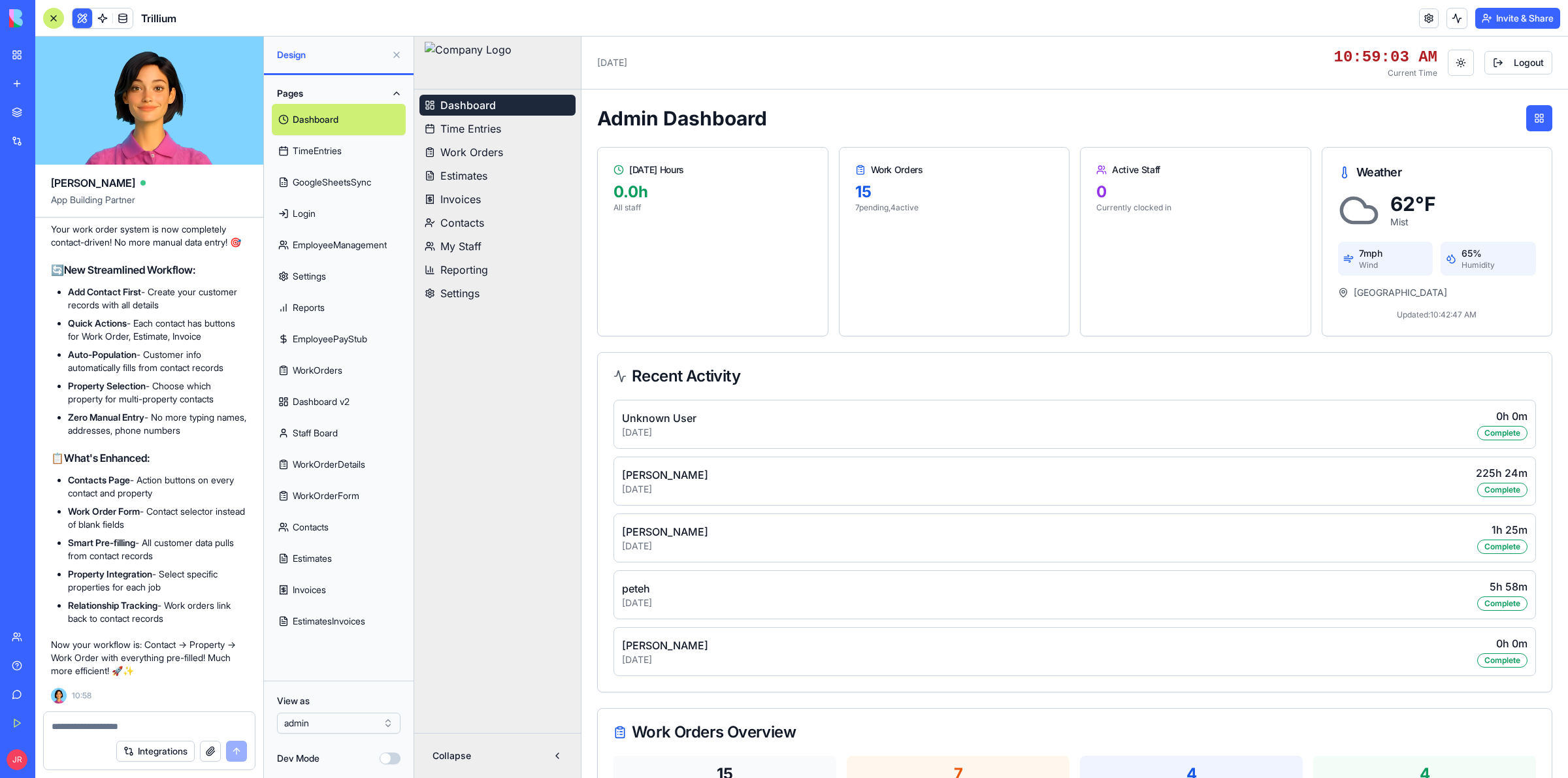
scroll to position [407581, 0]
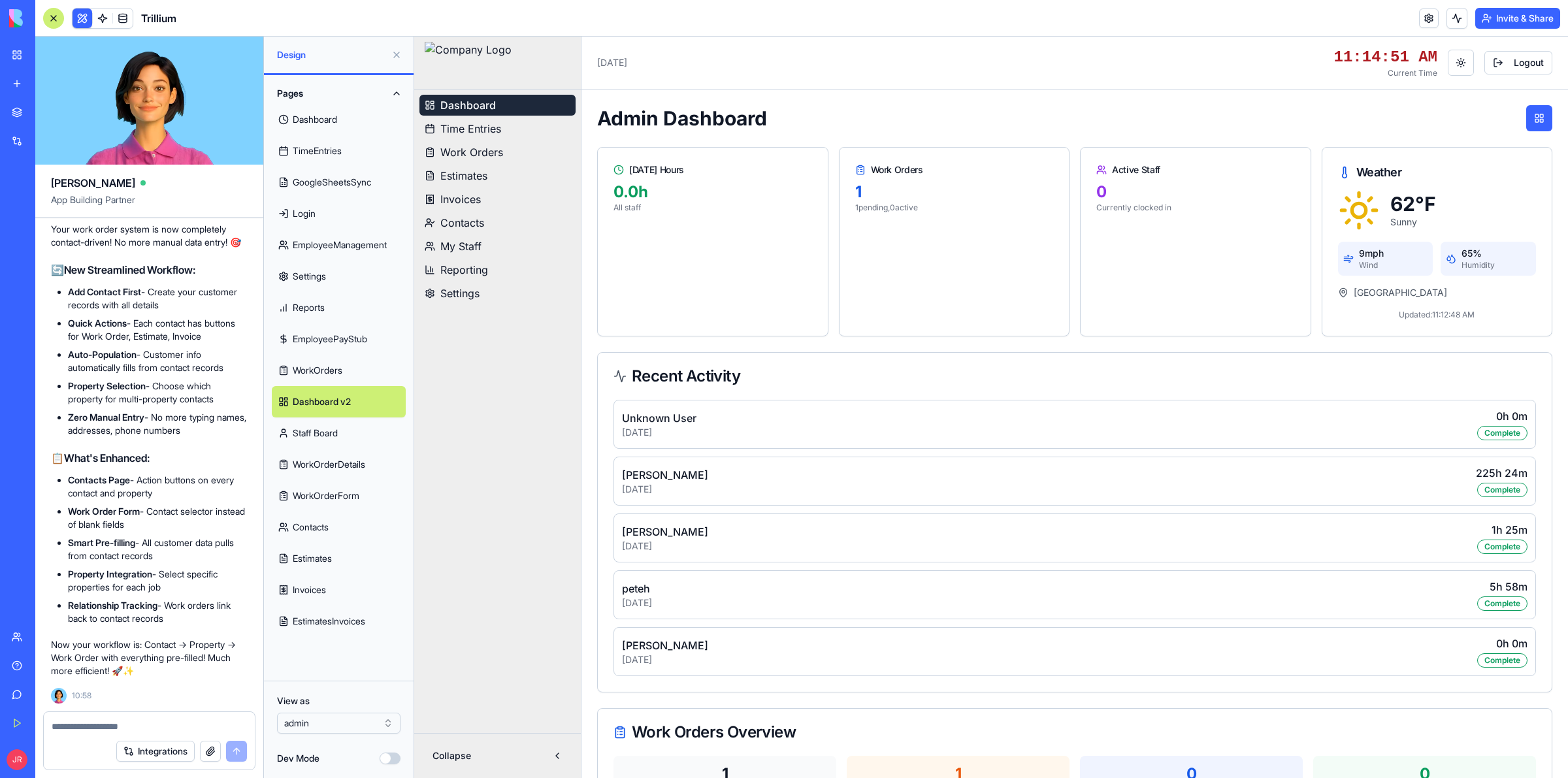
click at [115, 720] on textarea at bounding box center [149, 726] width 195 height 13
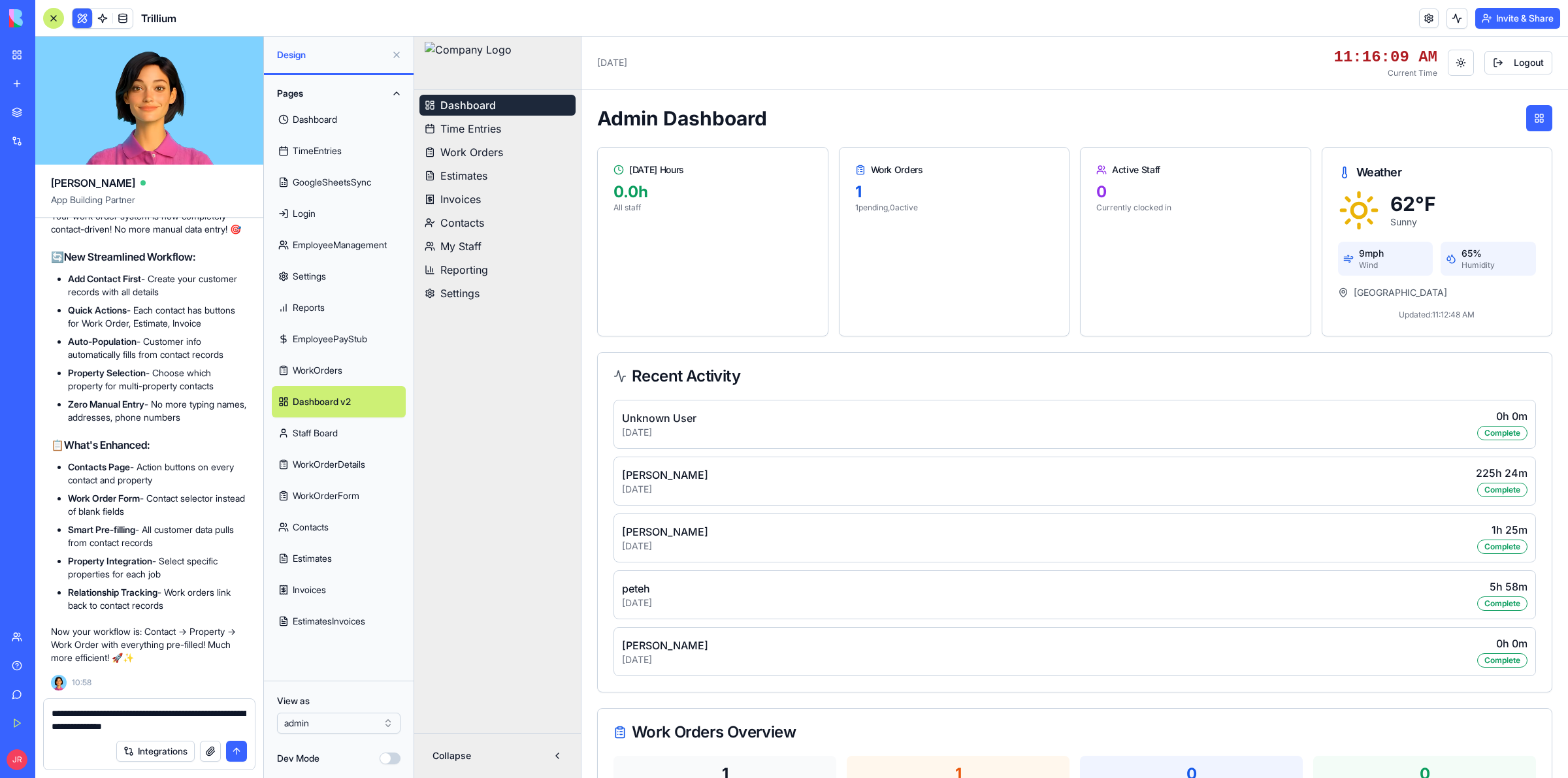
type textarea "**********"
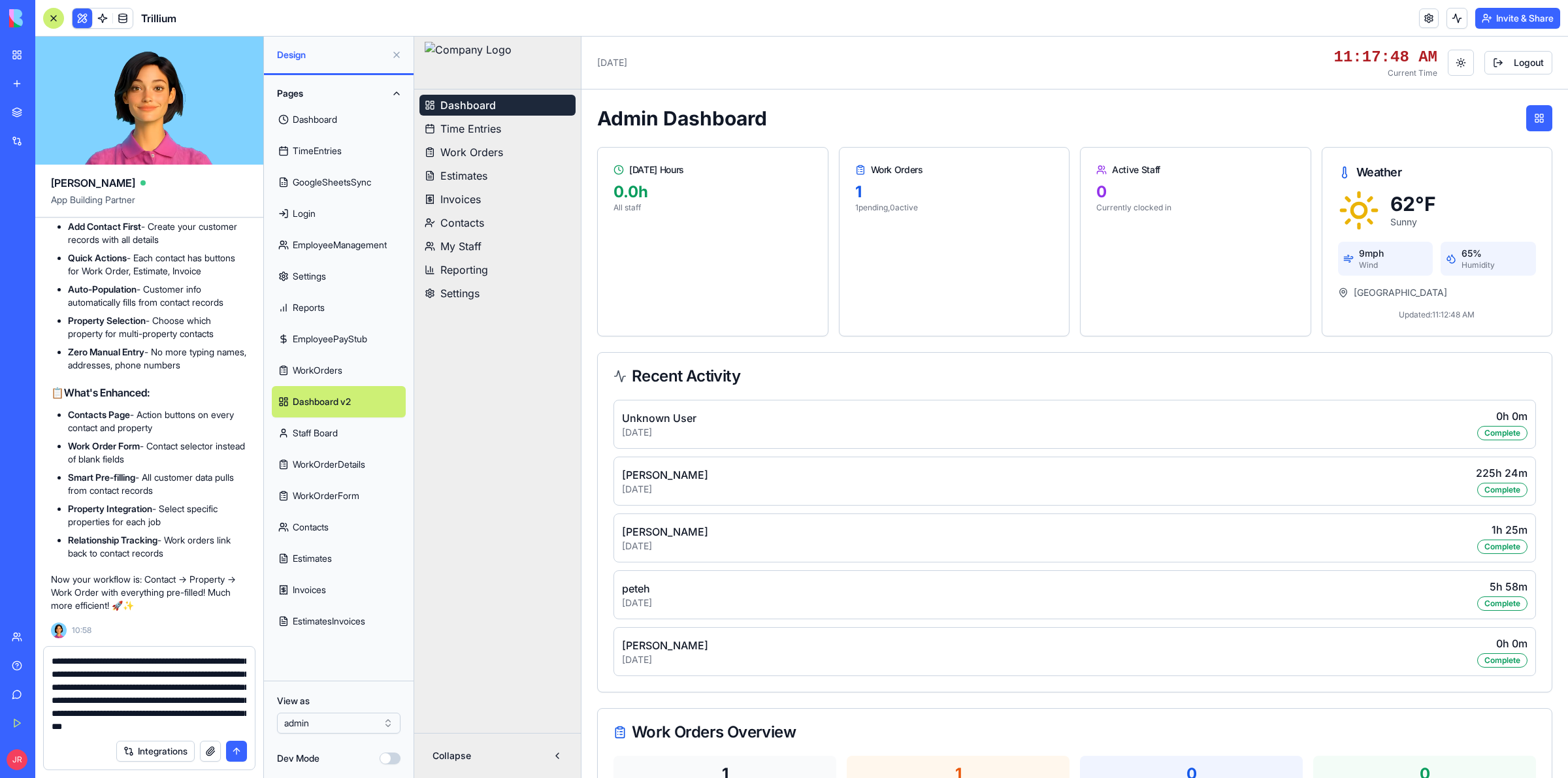
scroll to position [64, 0]
type textarea "**********"
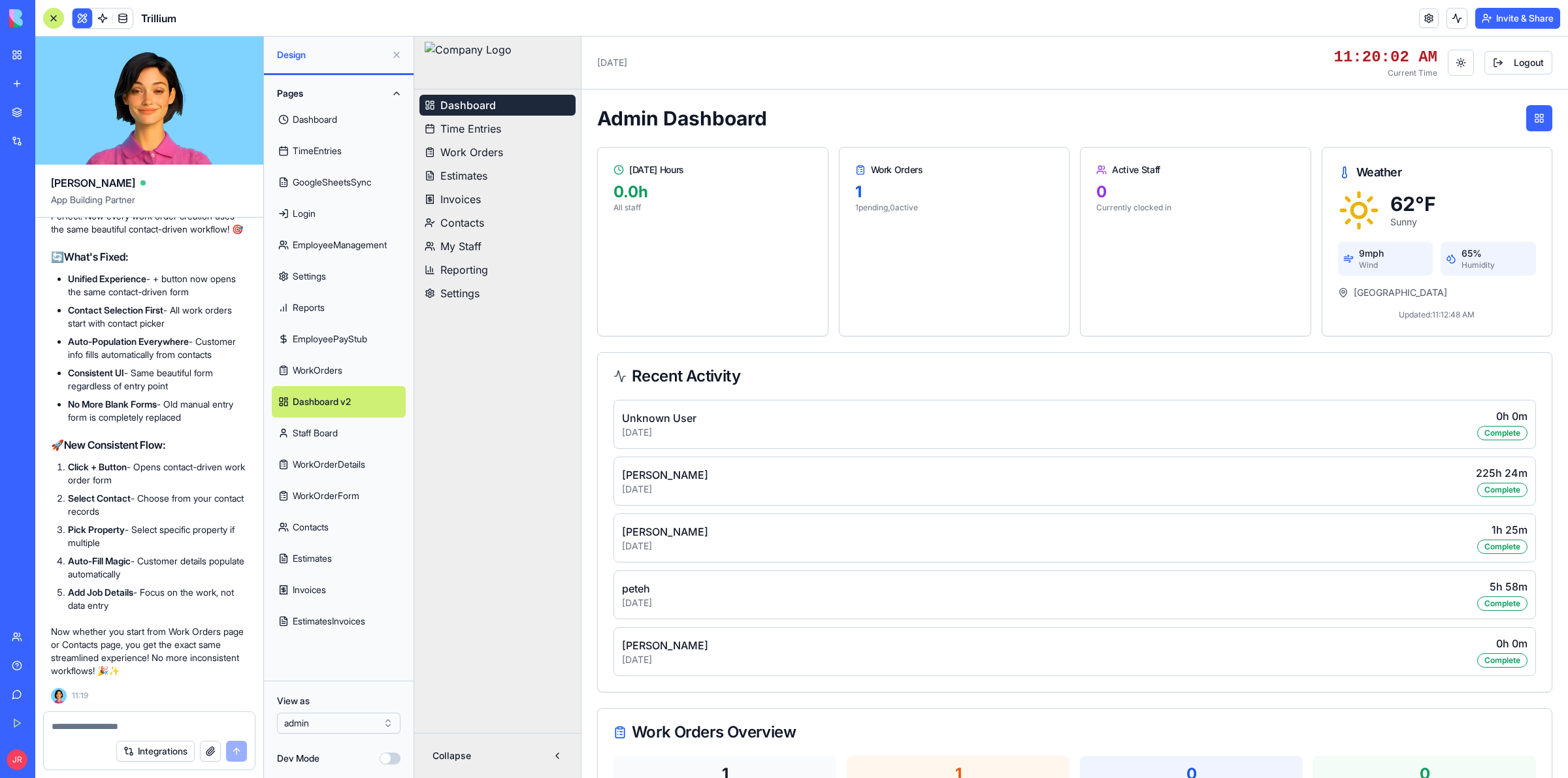
scroll to position [408437, 0]
